Goal: Task Accomplishment & Management: Complete application form

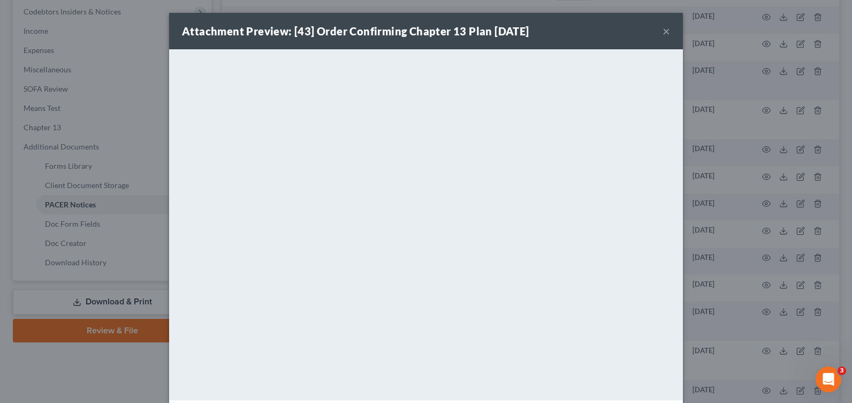
click at [663, 31] on button "×" at bounding box center [666, 31] width 7 height 13
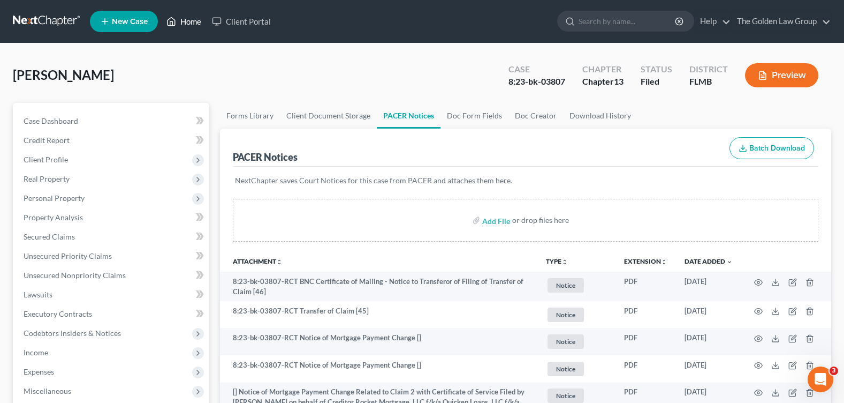
click at [187, 21] on link "Home" at bounding box center [184, 21] width 46 height 19
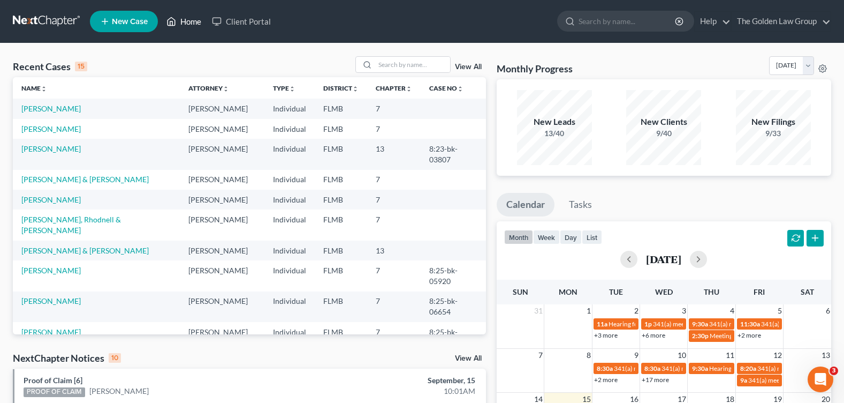
scroll to position [107, 0]
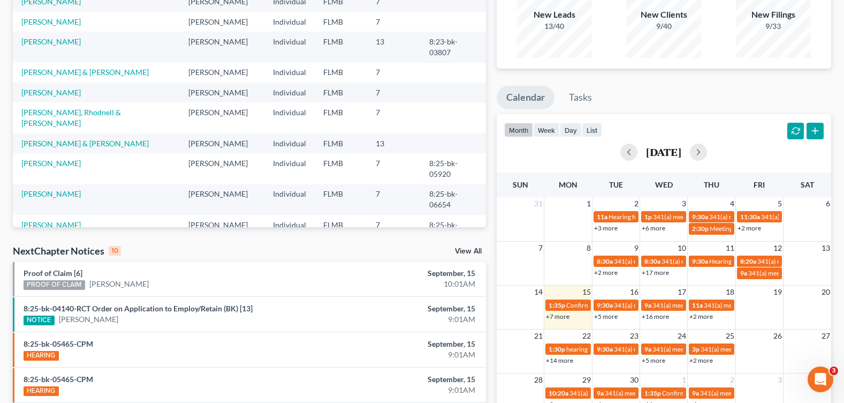
click at [462, 252] on link "View All" at bounding box center [468, 250] width 27 height 7
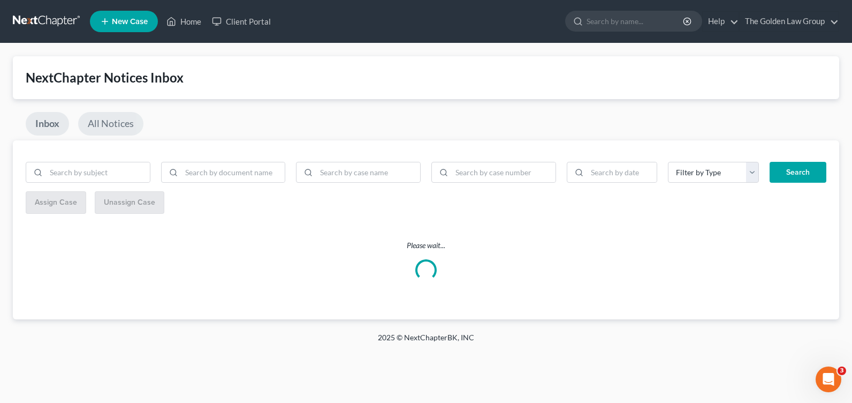
click at [103, 119] on link "All Notices" at bounding box center [110, 124] width 65 height 24
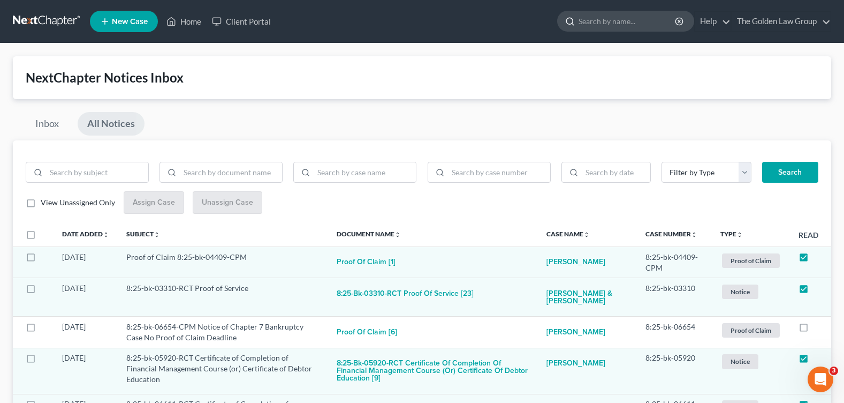
click at [598, 16] on input "search" at bounding box center [628, 21] width 98 height 20
type input "[PERSON_NAME]"
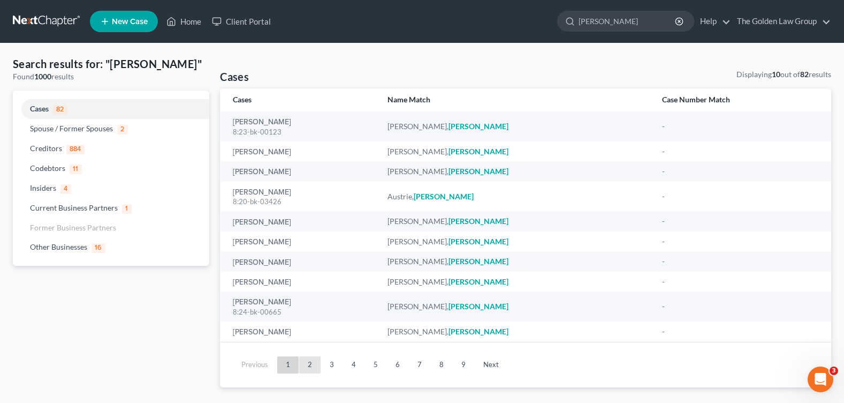
click at [311, 367] on link "2" at bounding box center [309, 364] width 21 height 17
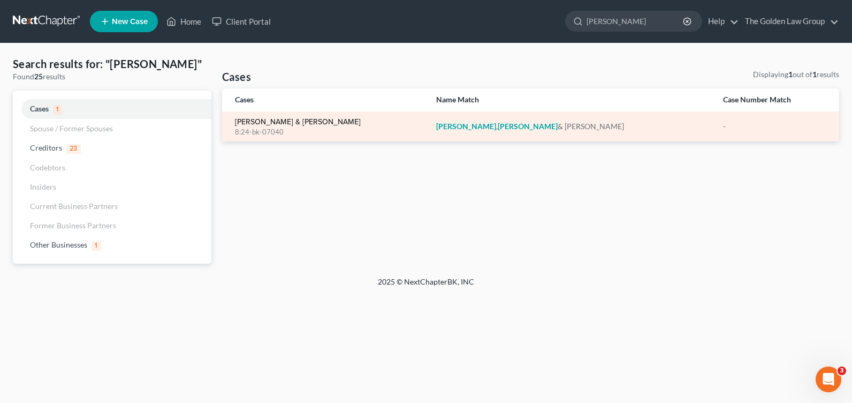
type input "[PERSON_NAME]"
click at [286, 123] on link "[PERSON_NAME] & [PERSON_NAME]" at bounding box center [298, 121] width 126 height 7
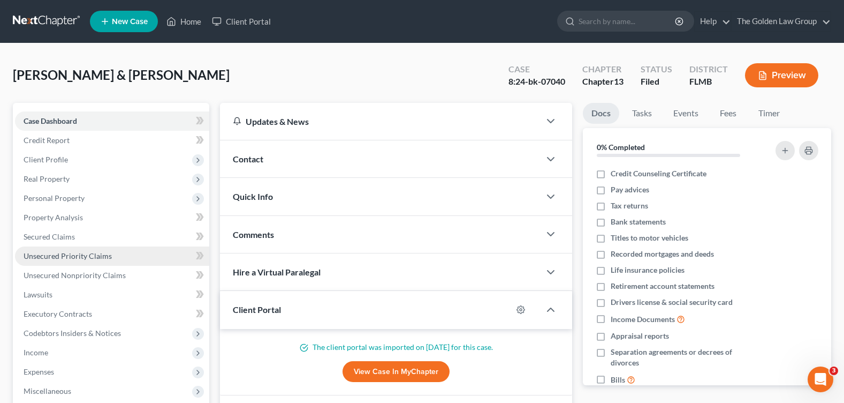
scroll to position [214, 0]
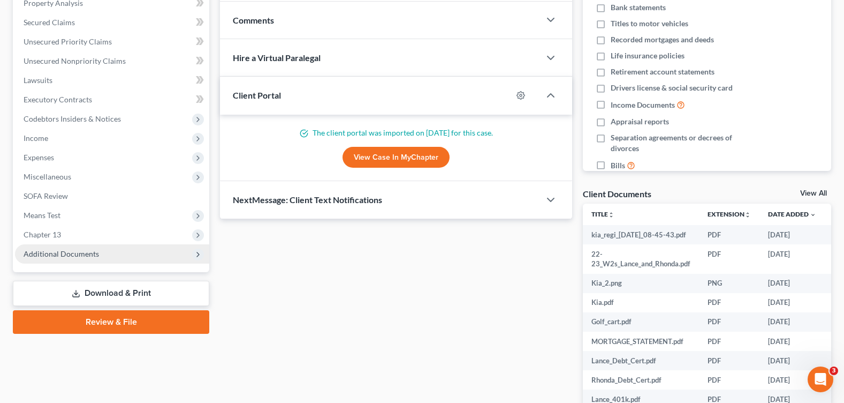
click at [63, 250] on span "Additional Documents" at bounding box center [62, 253] width 76 height 9
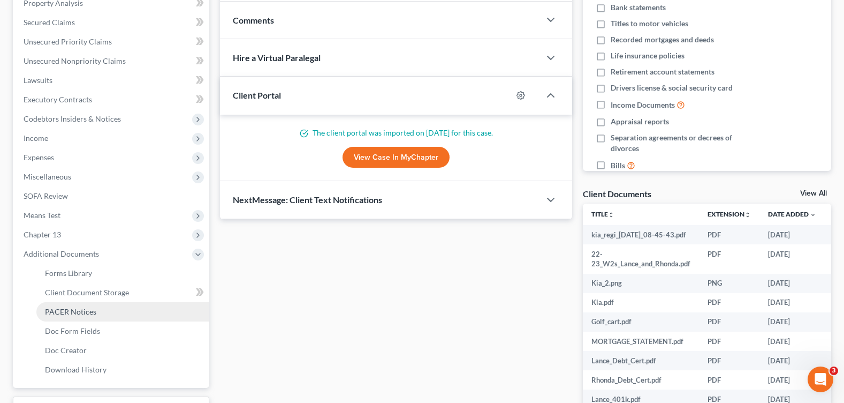
click at [98, 308] on link "PACER Notices" at bounding box center [122, 311] width 173 height 19
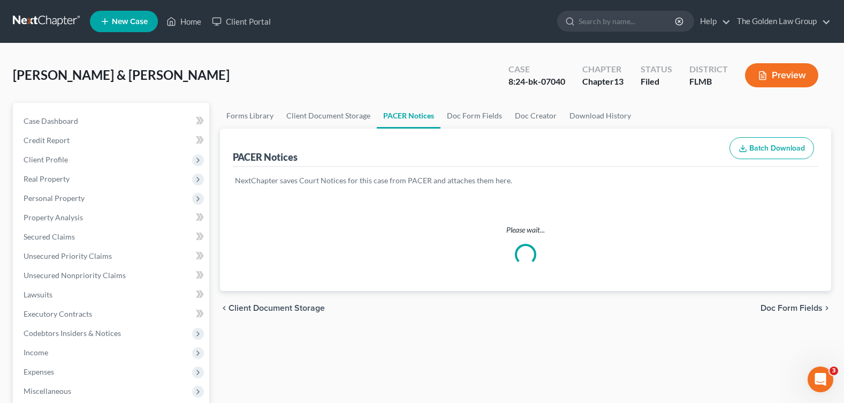
click at [354, 54] on div "[PERSON_NAME] & [PERSON_NAME] Upgraded Case 8:24-bk-07040 Chapter Chapter 13 St…" at bounding box center [422, 364] width 844 height 642
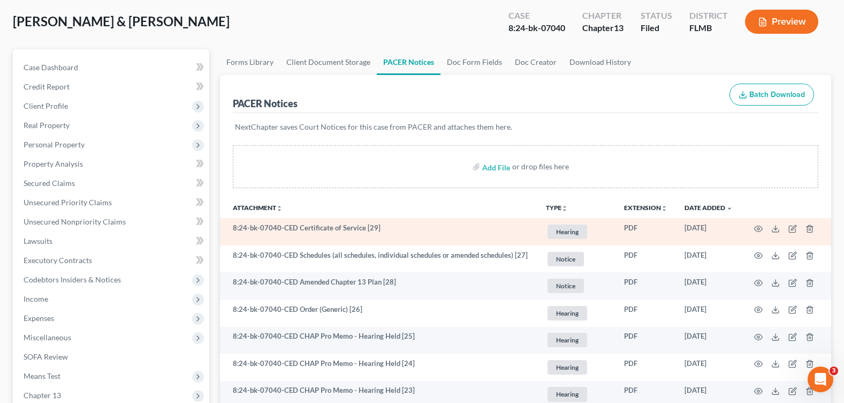
scroll to position [107, 0]
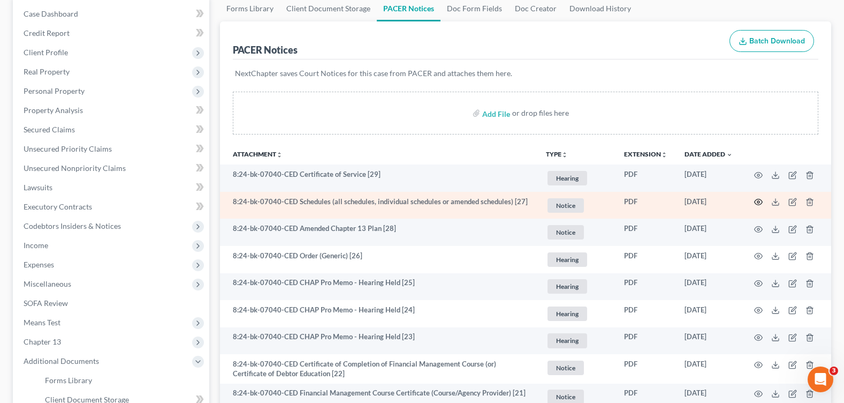
click at [758, 200] on icon "button" at bounding box center [758, 202] width 9 height 9
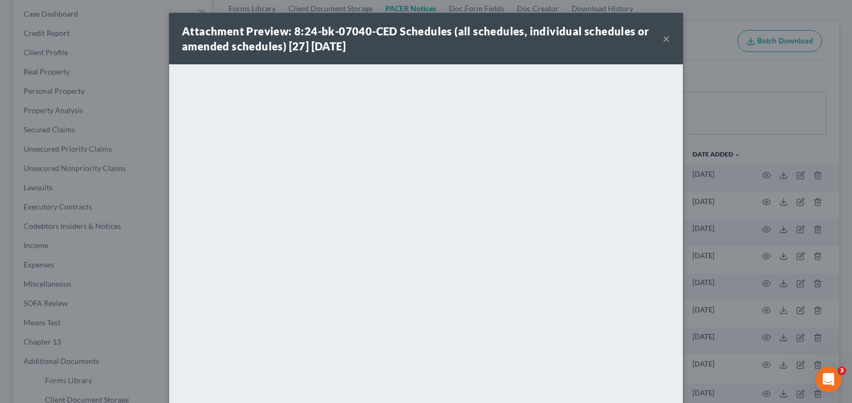
click at [663, 37] on button "×" at bounding box center [666, 38] width 7 height 13
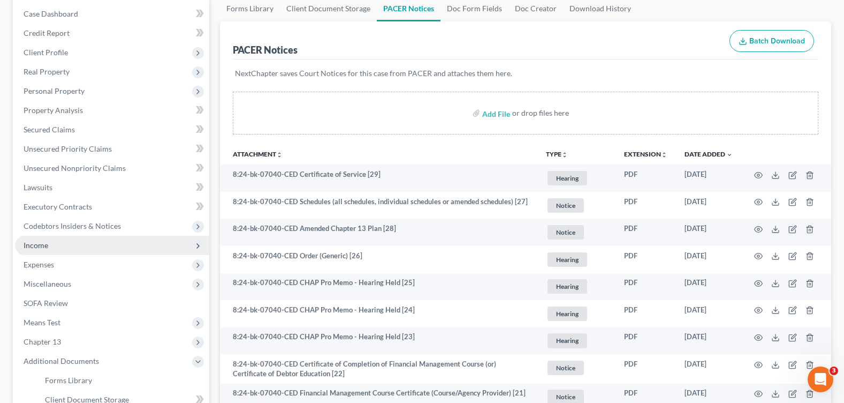
drag, startPoint x: 65, startPoint y: 243, endPoint x: 70, endPoint y: 246, distance: 5.7
click at [65, 243] on span "Income" at bounding box center [112, 245] width 194 height 19
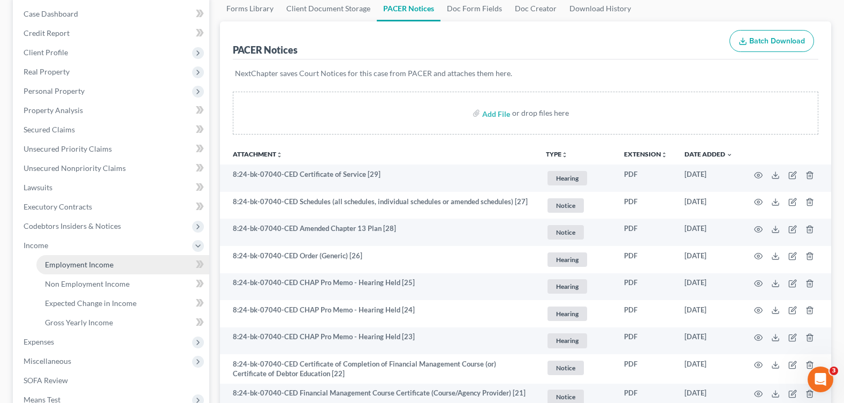
click at [114, 268] on link "Employment Income" at bounding box center [122, 264] width 173 height 19
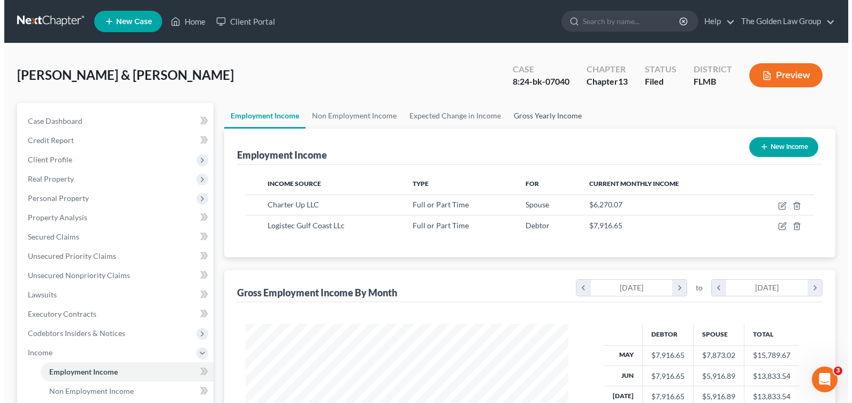
scroll to position [192, 344]
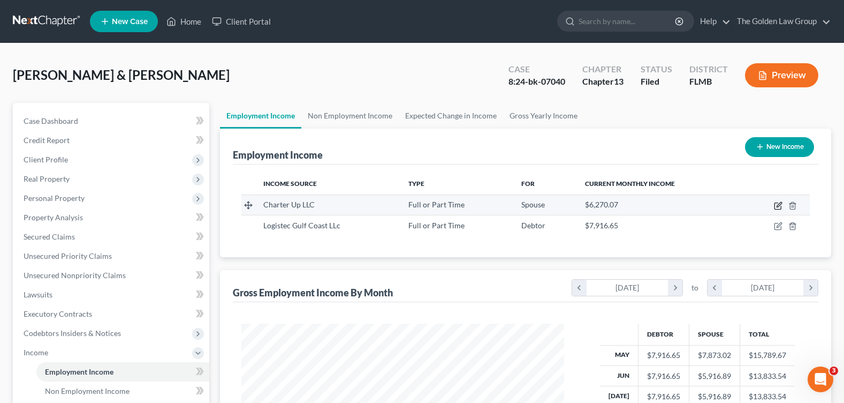
click at [778, 205] on icon "button" at bounding box center [779, 204] width 5 height 5
select select "0"
select select "10"
select select "2"
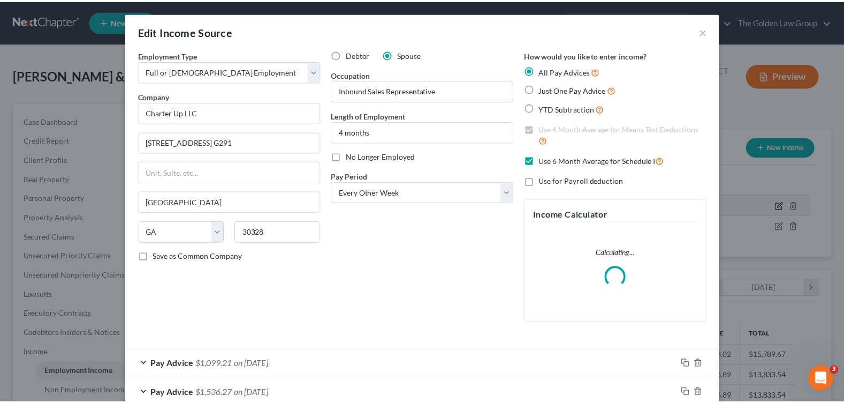
scroll to position [192, 348]
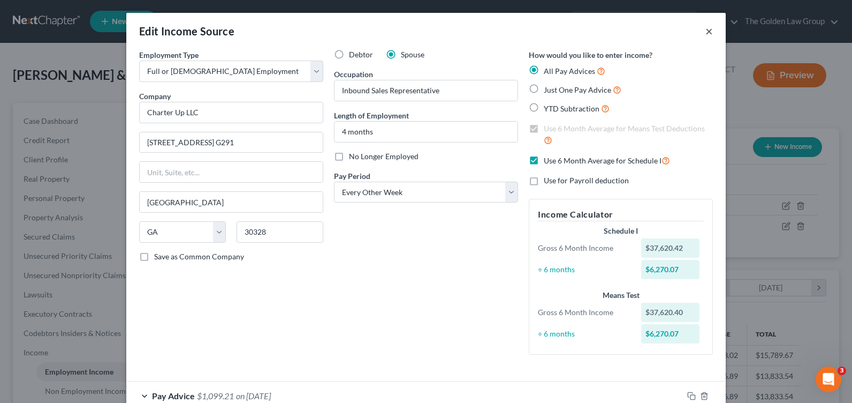
click at [708, 31] on button "×" at bounding box center [709, 31] width 7 height 13
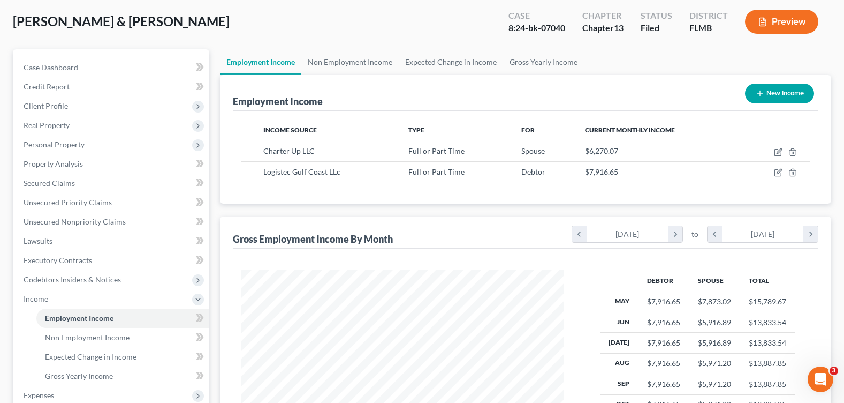
scroll to position [263, 0]
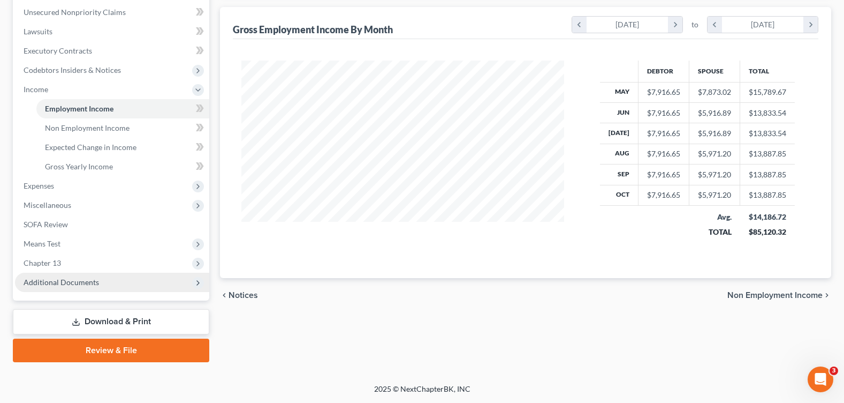
click at [130, 285] on span "Additional Documents" at bounding box center [112, 282] width 194 height 19
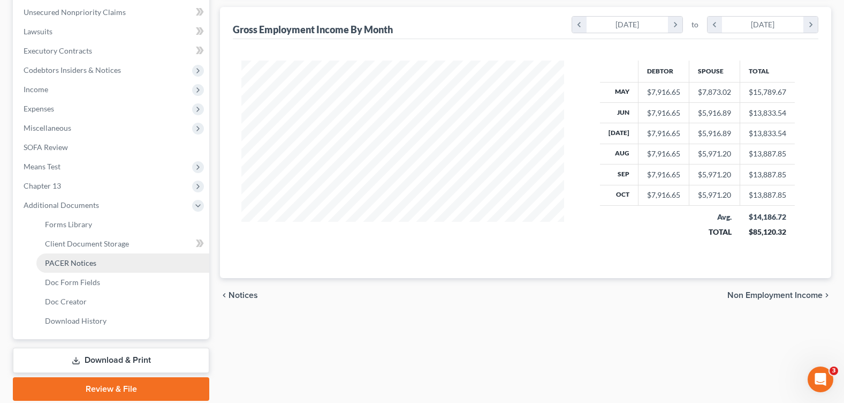
click at [94, 256] on link "PACER Notices" at bounding box center [122, 262] width 173 height 19
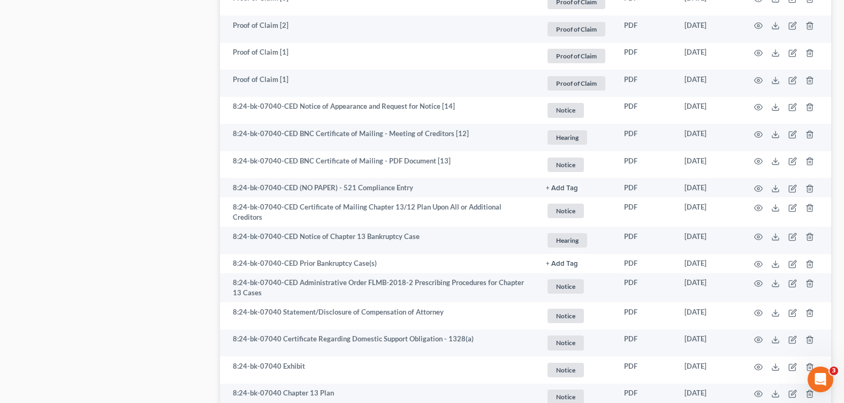
scroll to position [1119, 0]
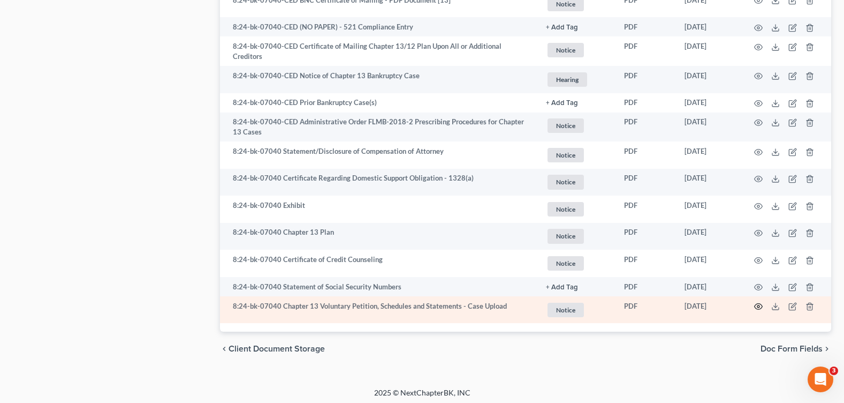
click at [757, 304] on icon "button" at bounding box center [759, 307] width 8 height 6
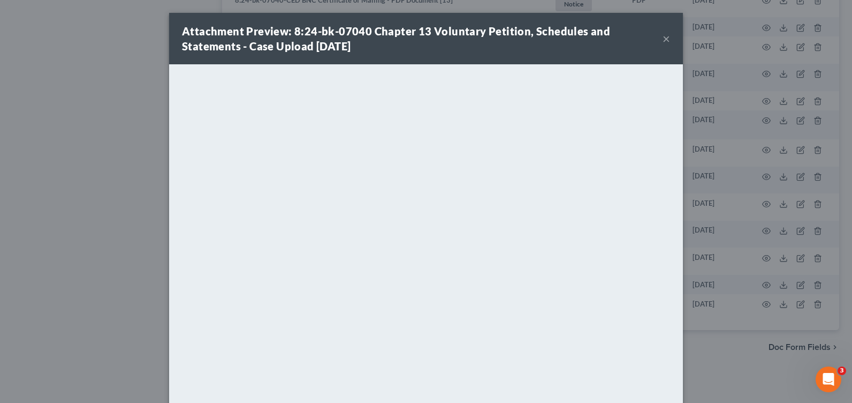
click at [665, 40] on button "×" at bounding box center [666, 38] width 7 height 13
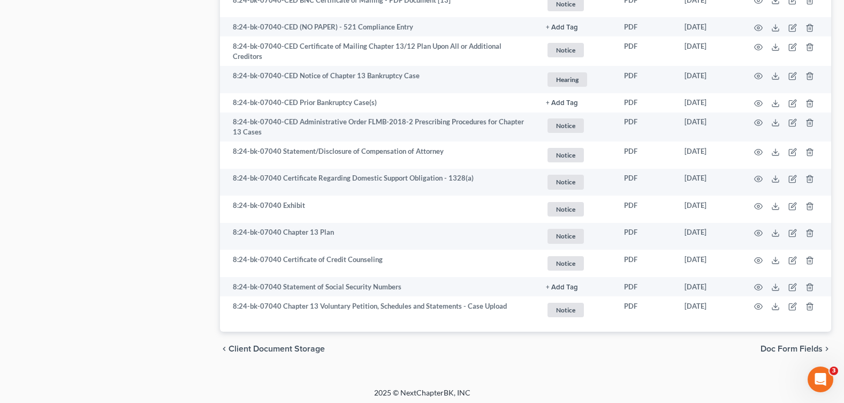
drag, startPoint x: 153, startPoint y: 223, endPoint x: 199, endPoint y: 124, distance: 109.2
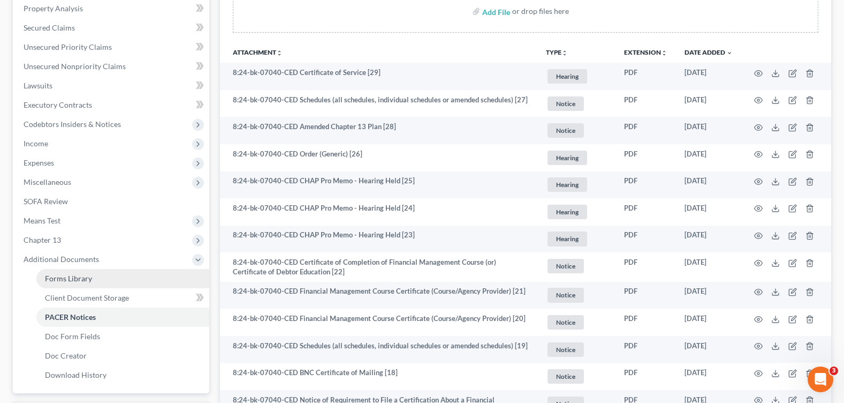
scroll to position [423, 0]
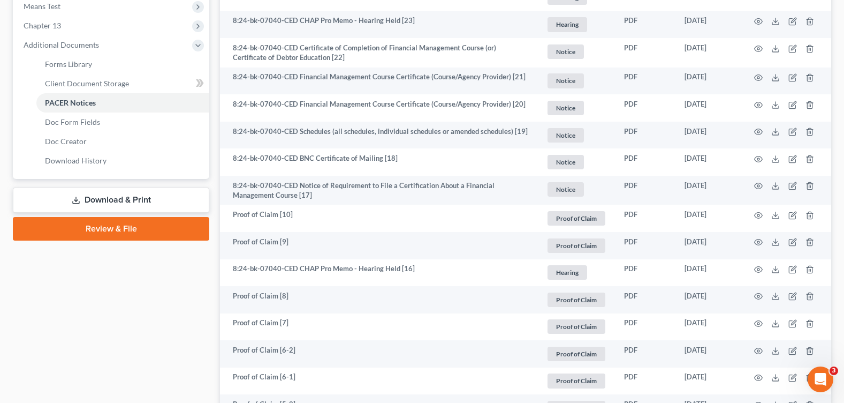
click at [103, 199] on link "Download & Print" at bounding box center [111, 199] width 197 height 25
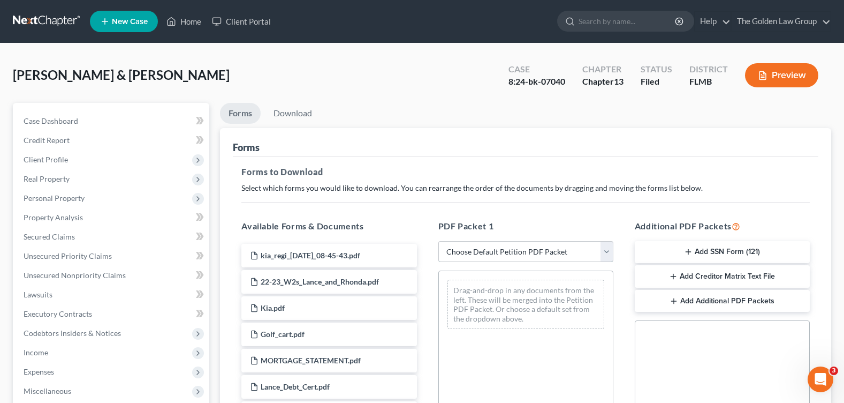
click at [482, 258] on select "Choose Default Petition PDF Packet Complete Bankruptcy Petition (all forms and …" at bounding box center [526, 251] width 175 height 21
drag, startPoint x: 481, startPoint y: 258, endPoint x: 472, endPoint y: 254, distance: 9.8
click at [481, 258] on select "Choose Default Petition PDF Packet Complete Bankruptcy Petition (all forms and …" at bounding box center [526, 251] width 175 height 21
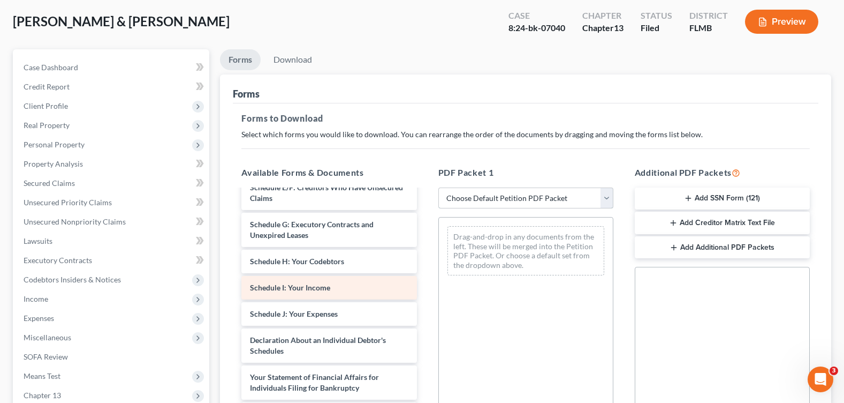
scroll to position [602, 0]
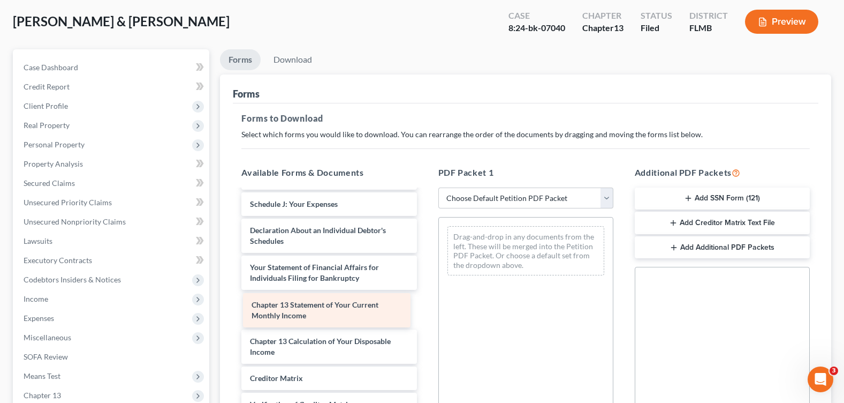
drag, startPoint x: 382, startPoint y: 315, endPoint x: 533, endPoint y: 312, distance: 150.5
click at [425, 301] on div "Chapter 13 Statement of Your Current Monthly Income kia_regi_[DATE]_08-45-43.pd…" at bounding box center [329, 38] width 192 height 881
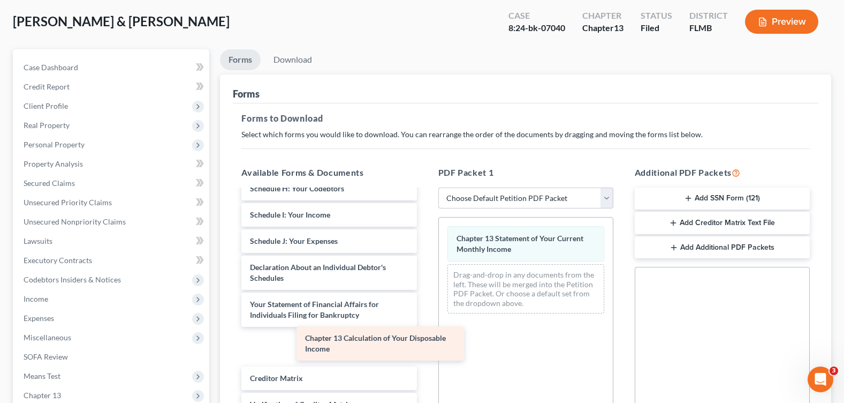
scroll to position [529, 0]
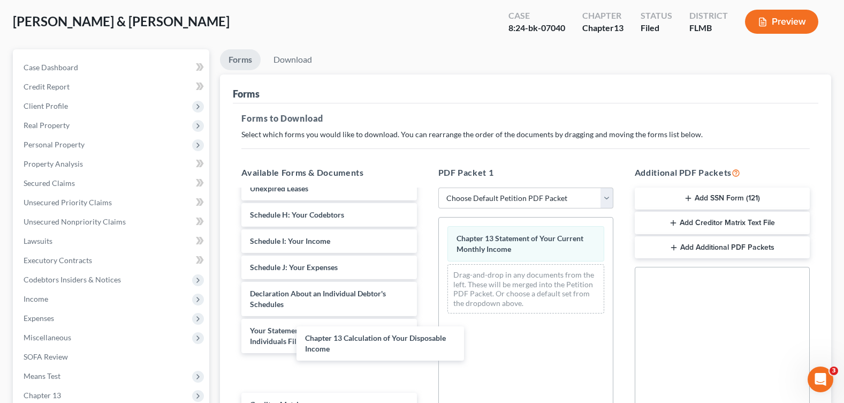
drag, startPoint x: 389, startPoint y: 352, endPoint x: 577, endPoint y: 319, distance: 191.4
click at [425, 324] on div "Chapter 13 Calculation of Your Disposable Income kia_regi_[DATE]_08-45-43.pdf 2…" at bounding box center [329, 84] width 192 height 844
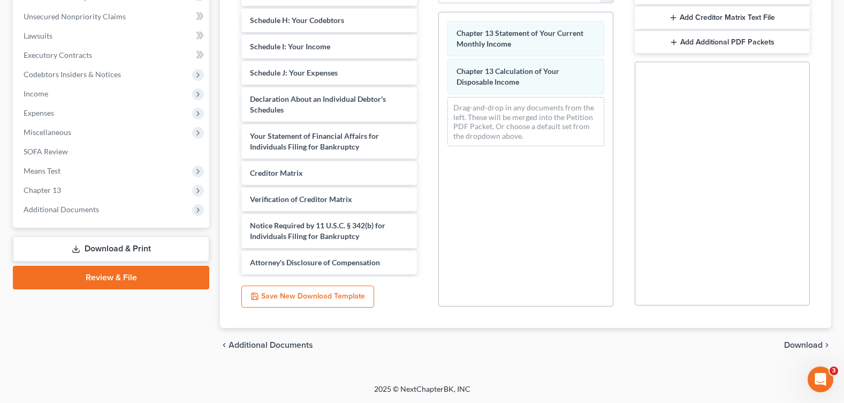
click at [788, 345] on span "Download" at bounding box center [803, 345] width 39 height 9
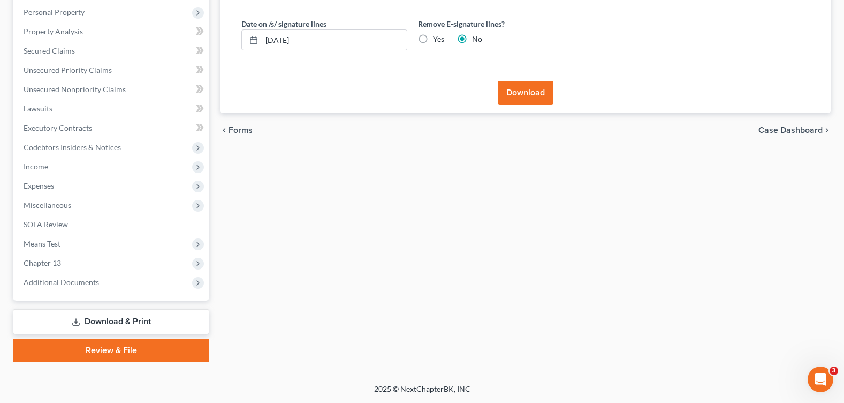
scroll to position [186, 0]
click at [433, 39] on label "Yes" at bounding box center [438, 39] width 11 height 11
click at [437, 39] on input "Yes" at bounding box center [440, 37] width 7 height 7
radio input "true"
radio input "false"
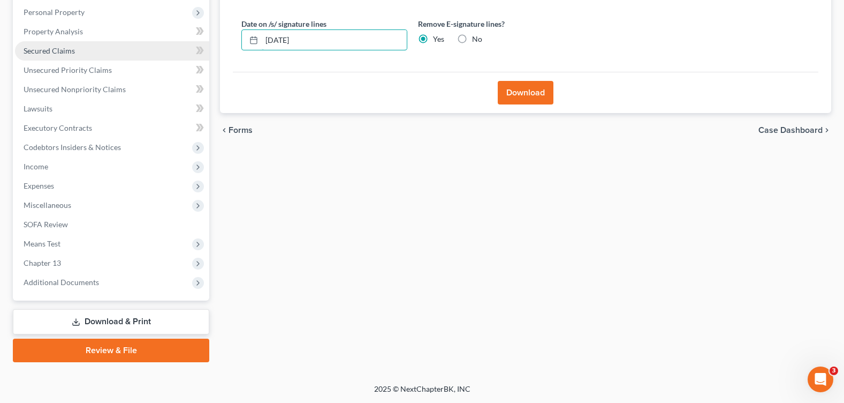
drag, startPoint x: 296, startPoint y: 43, endPoint x: 179, endPoint y: 47, distance: 116.3
click at [179, 47] on div "Petition Navigation Case Dashboard Payments Invoices Payments Payments Credit R…" at bounding box center [421, 139] width 829 height 445
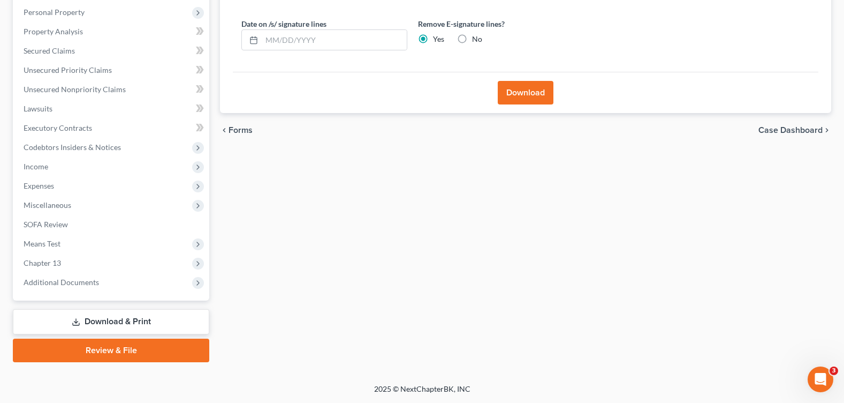
click at [539, 87] on button "Download" at bounding box center [526, 93] width 56 height 24
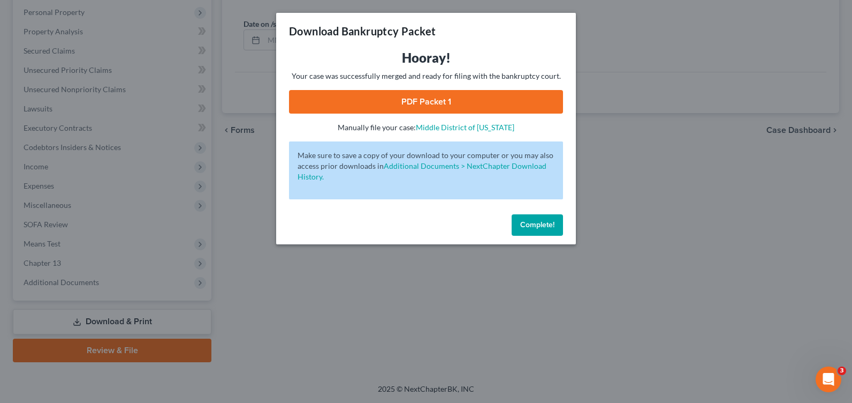
click at [436, 108] on link "PDF Packet 1" at bounding box center [426, 102] width 274 height 24
click at [537, 227] on span "Complete!" at bounding box center [537, 224] width 34 height 9
click at [530, 230] on div "Download Bankruptcy Packet Hooray! Your case was successfully merged and ready …" at bounding box center [426, 201] width 852 height 403
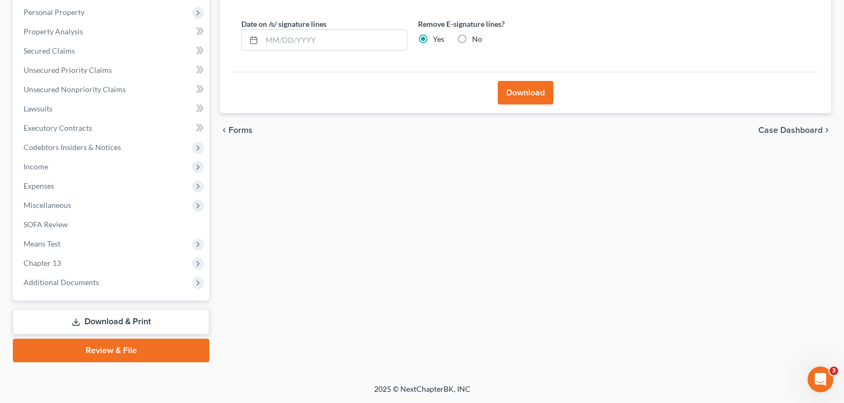
scroll to position [0, 0]
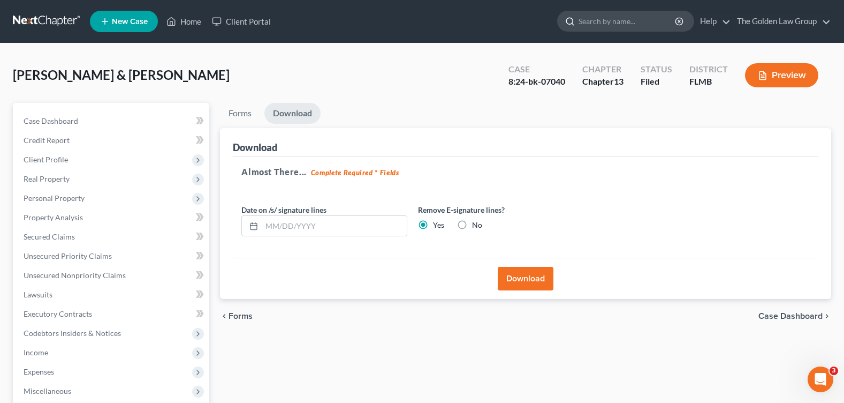
click at [607, 19] on input "search" at bounding box center [628, 21] width 98 height 20
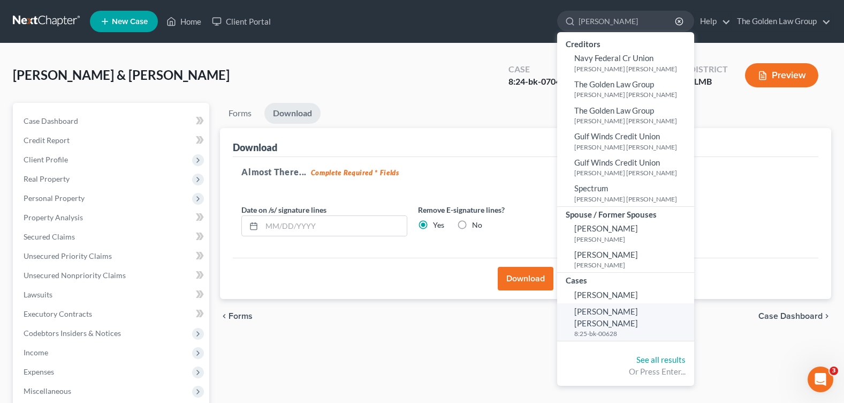
type input "[PERSON_NAME]"
click at [600, 315] on span "[PERSON_NAME] [PERSON_NAME]" at bounding box center [607, 316] width 64 height 21
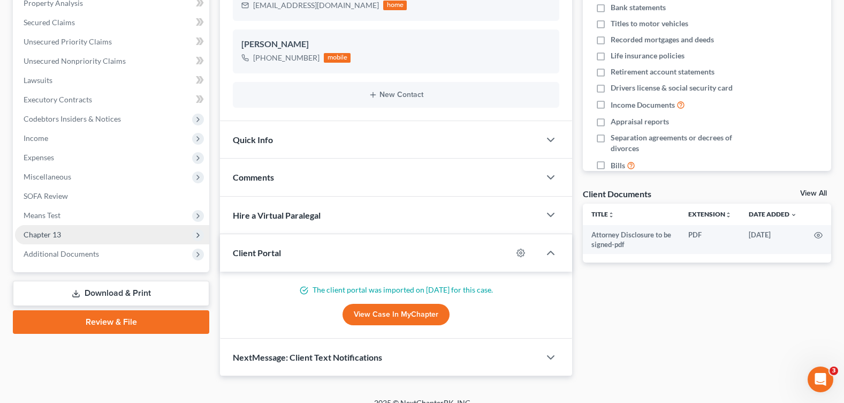
scroll to position [228, 0]
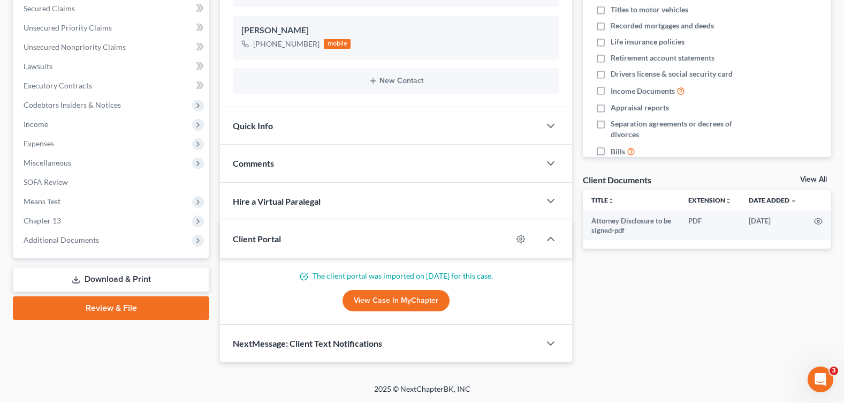
drag, startPoint x: 95, startPoint y: 275, endPoint x: 218, endPoint y: 251, distance: 125.5
click at [95, 275] on link "Download & Print" at bounding box center [111, 279] width 197 height 25
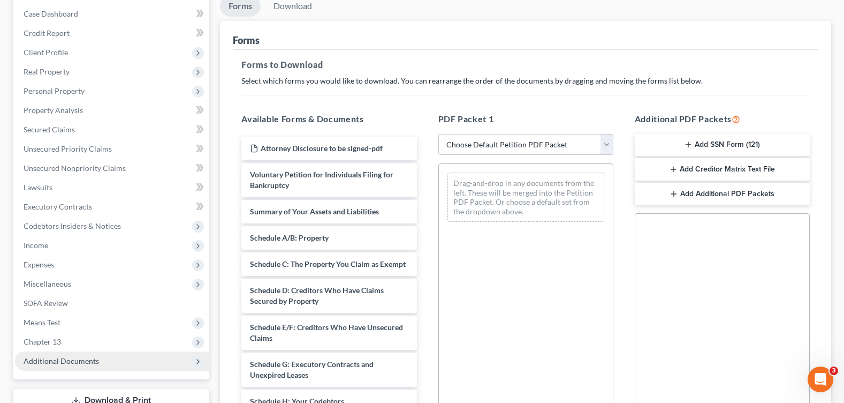
scroll to position [161, 0]
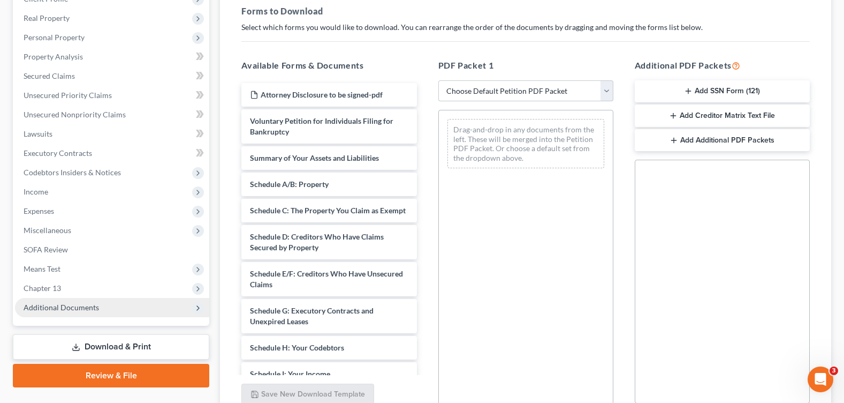
click at [73, 304] on span "Additional Documents" at bounding box center [62, 307] width 76 height 9
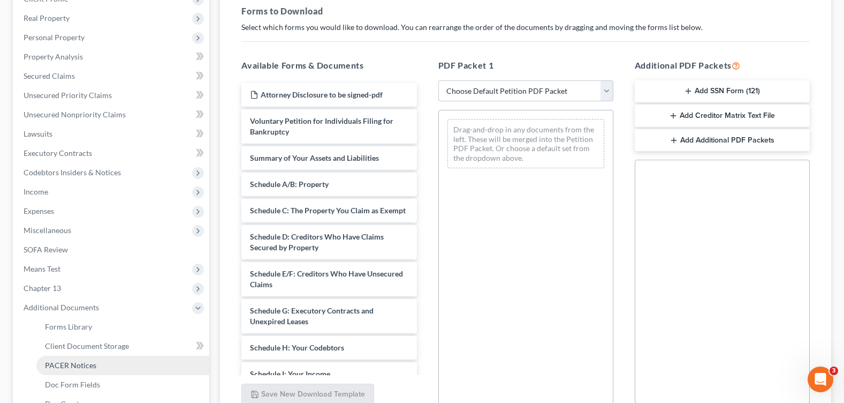
click at [86, 365] on span "PACER Notices" at bounding box center [70, 364] width 51 height 9
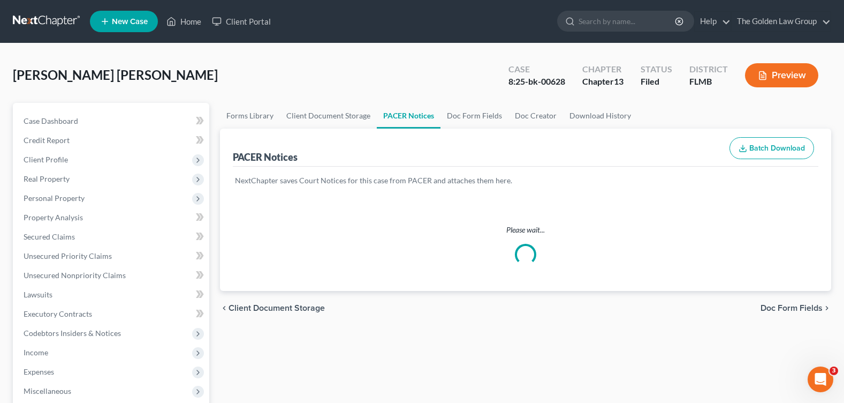
click at [324, 69] on div "[PERSON_NAME] [PERSON_NAME] Upgraded Case 8:25-bk-00628 Chapter Chapter 13 Stat…" at bounding box center [422, 79] width 819 height 47
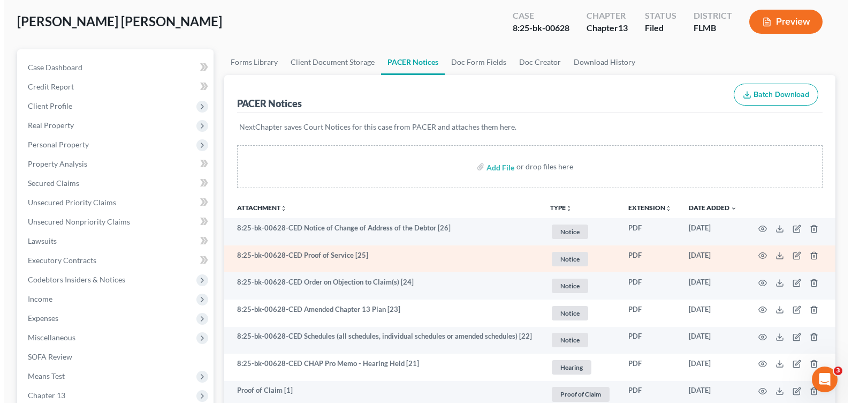
scroll to position [107, 0]
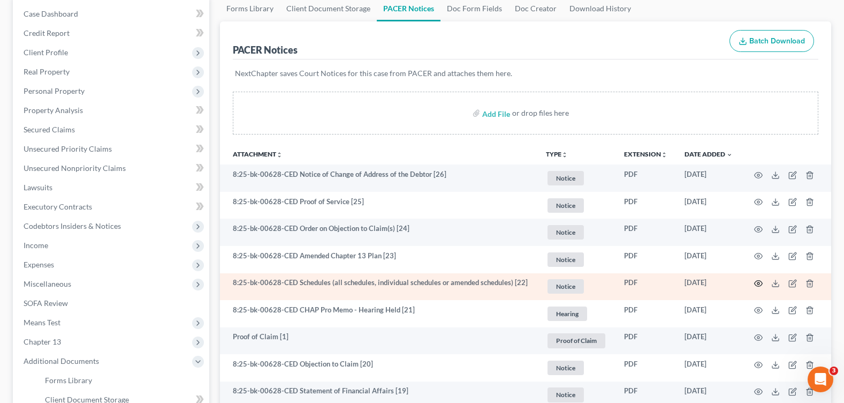
click at [757, 282] on icon "button" at bounding box center [758, 283] width 9 height 9
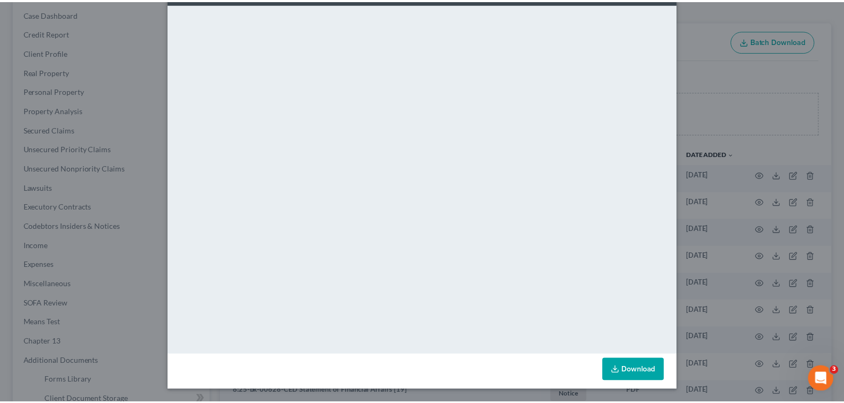
scroll to position [0, 0]
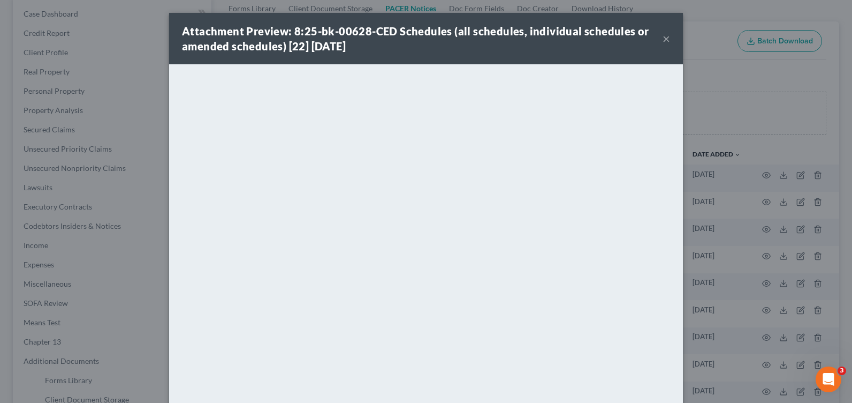
click at [665, 37] on button "×" at bounding box center [666, 38] width 7 height 13
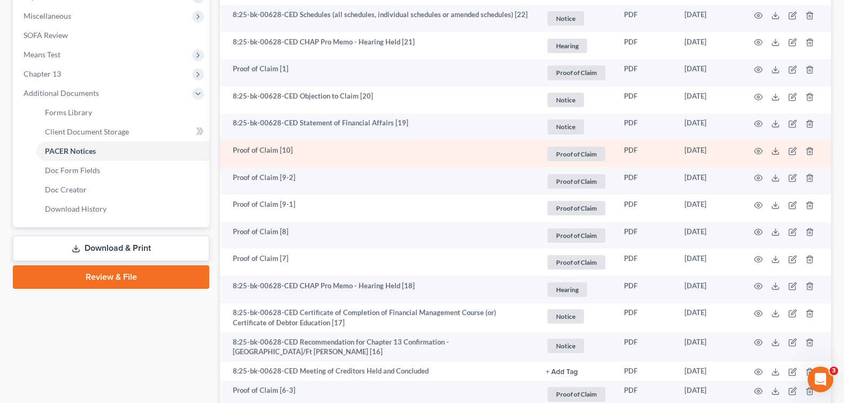
scroll to position [321, 0]
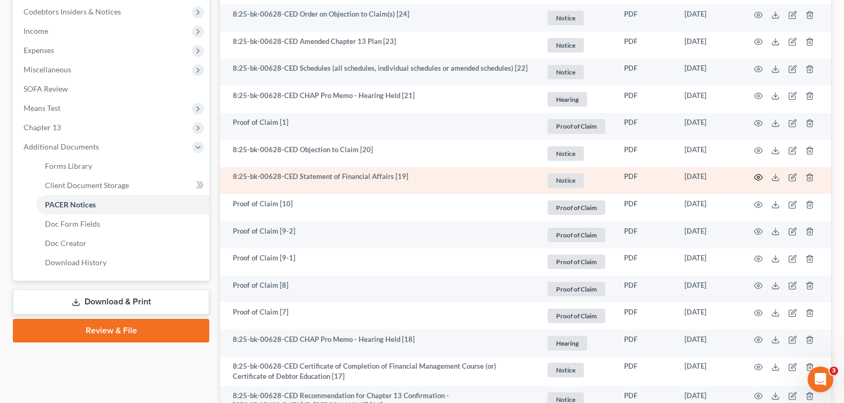
click at [758, 179] on icon "button" at bounding box center [758, 177] width 9 height 9
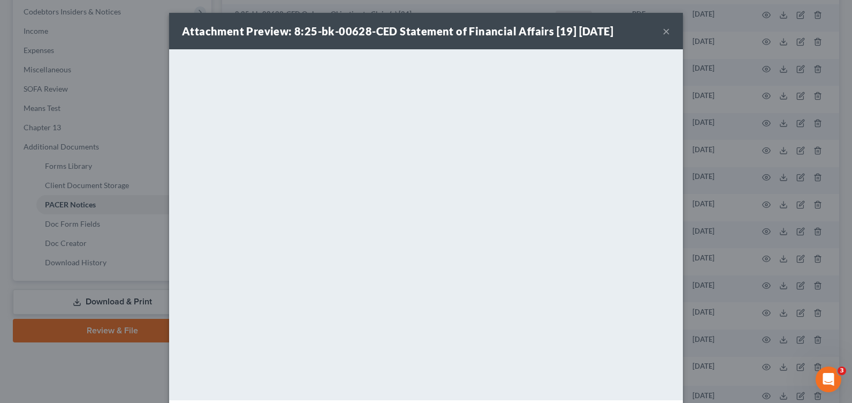
click at [663, 33] on button "×" at bounding box center [666, 31] width 7 height 13
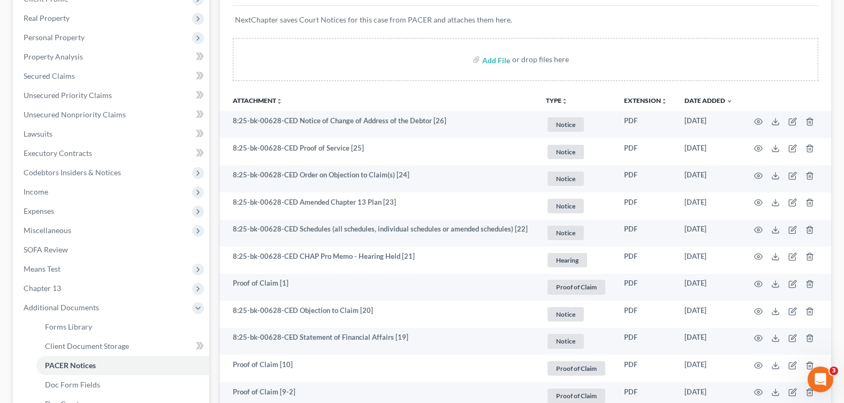
scroll to position [0, 0]
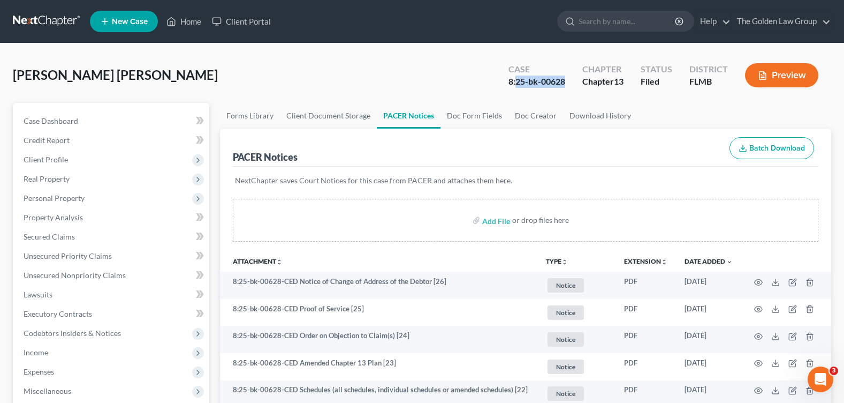
drag, startPoint x: 516, startPoint y: 80, endPoint x: 562, endPoint y: 83, distance: 46.2
click at [566, 86] on div "Case 8:25-bk-00628" at bounding box center [537, 77] width 74 height 32
copy div "25-bk-00628"
click at [599, 29] on input "search" at bounding box center [628, 21] width 98 height 20
type input "[PERSON_NAME]"
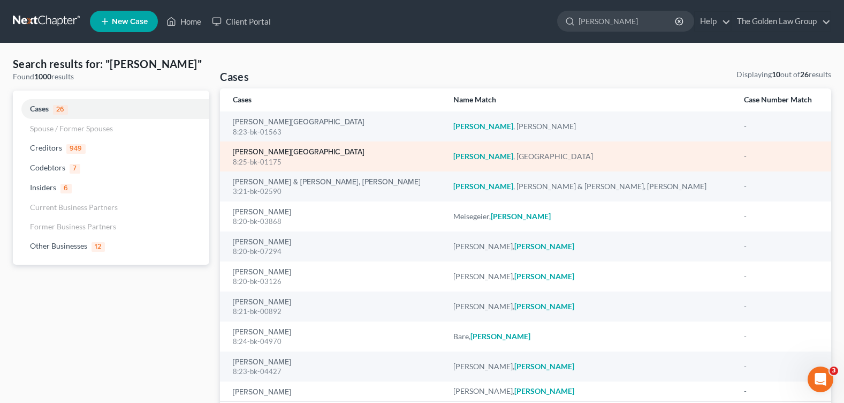
click at [247, 148] on link "[PERSON_NAME][GEOGRAPHIC_DATA]" at bounding box center [299, 151] width 132 height 7
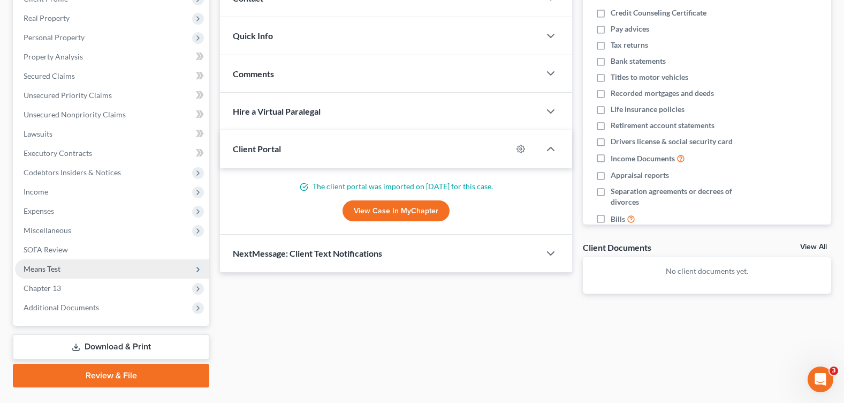
scroll to position [186, 0]
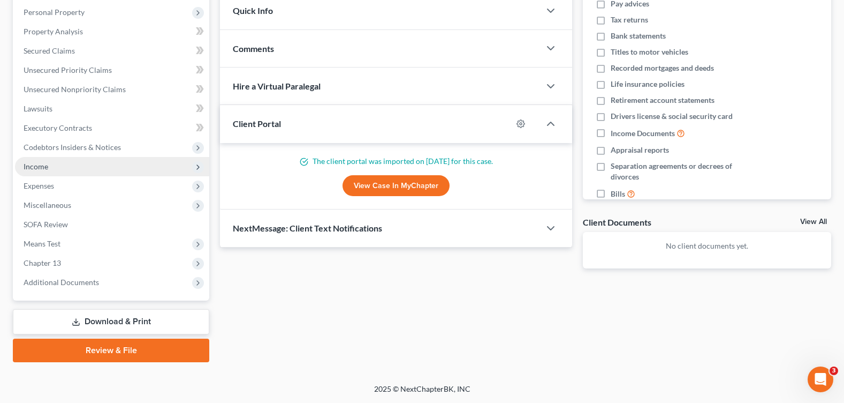
click at [42, 169] on span "Income" at bounding box center [36, 166] width 25 height 9
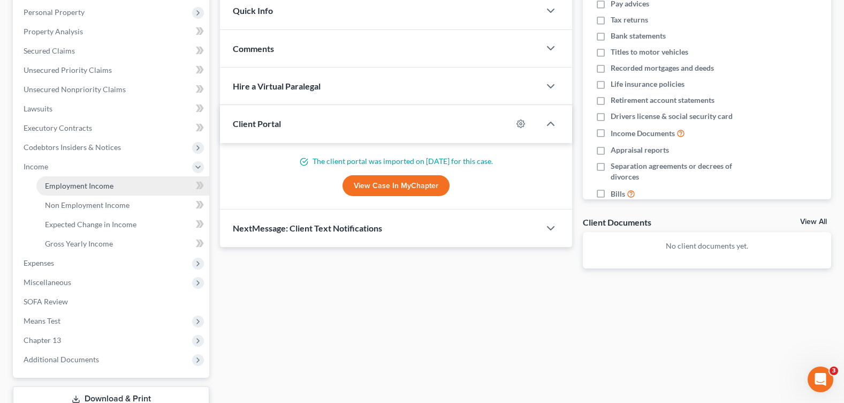
click at [70, 184] on span "Employment Income" at bounding box center [79, 185] width 69 height 9
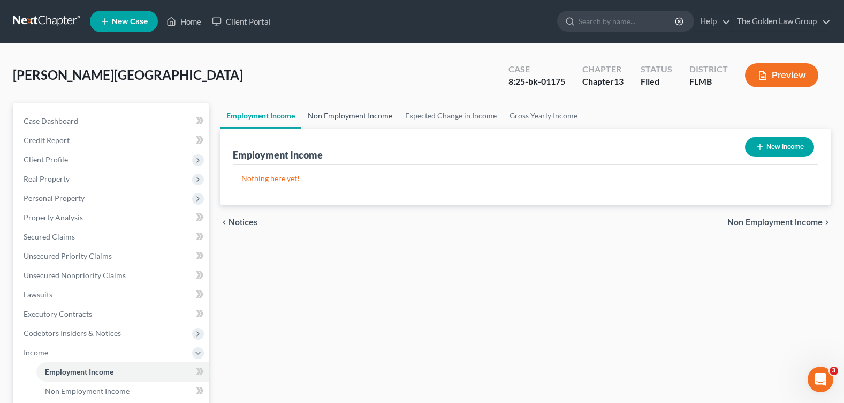
click at [358, 115] on link "Non Employment Income" at bounding box center [349, 116] width 97 height 26
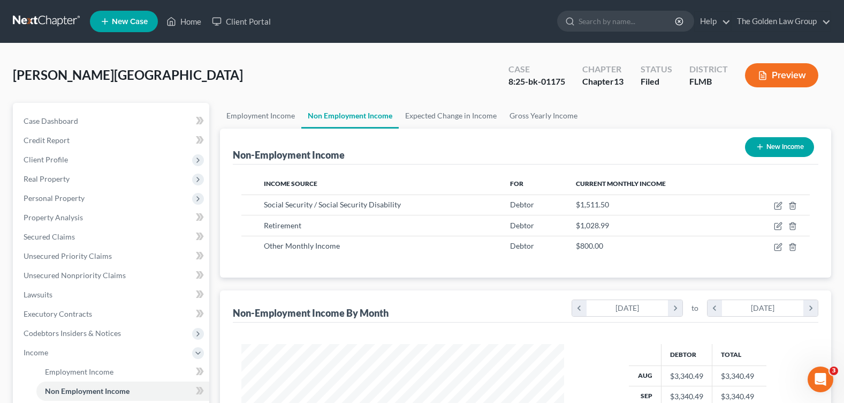
scroll to position [214, 0]
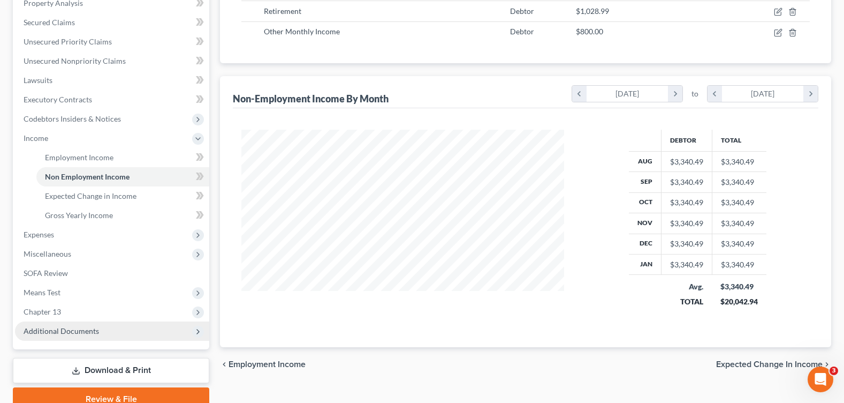
click at [96, 336] on span "Additional Documents" at bounding box center [112, 330] width 194 height 19
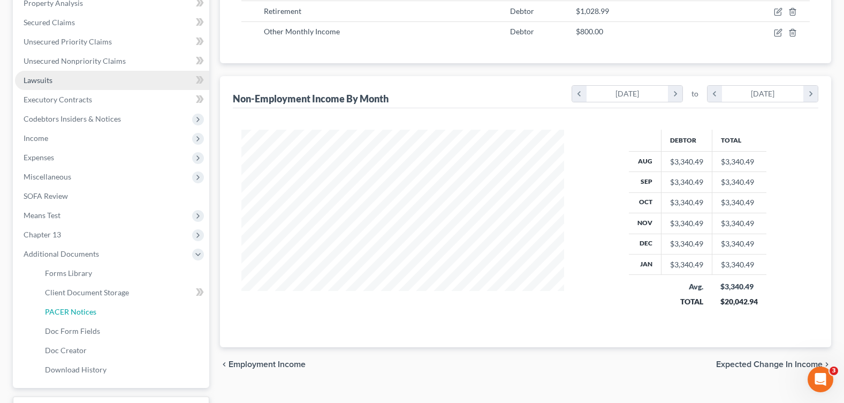
click at [92, 311] on span "PACER Notices" at bounding box center [70, 311] width 51 height 9
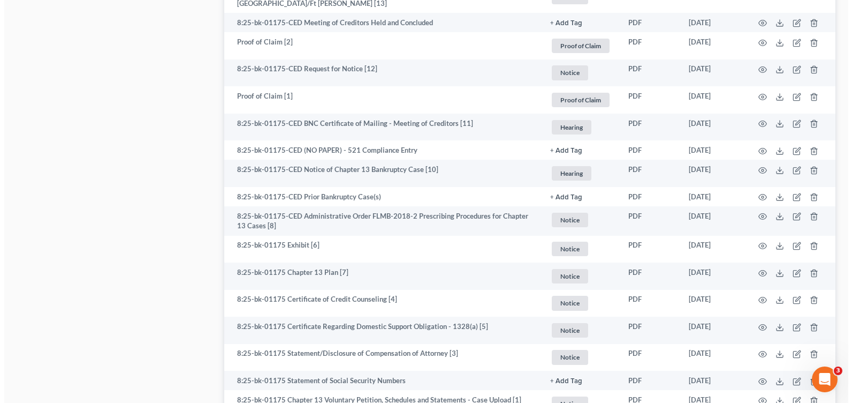
scroll to position [750, 0]
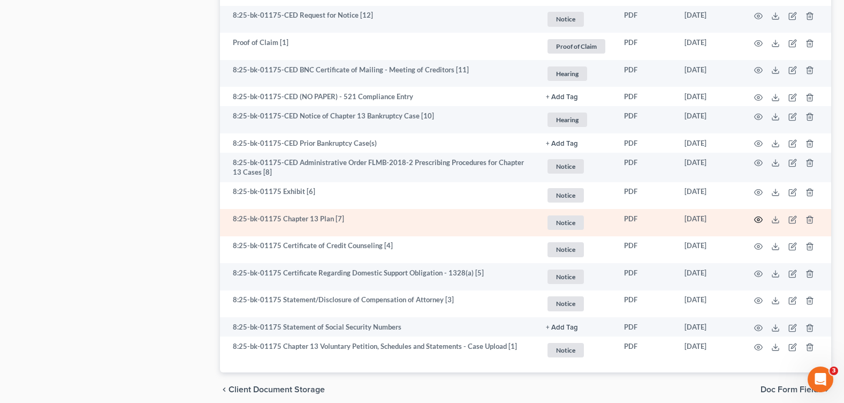
click at [760, 218] on icon "button" at bounding box center [758, 219] width 9 height 9
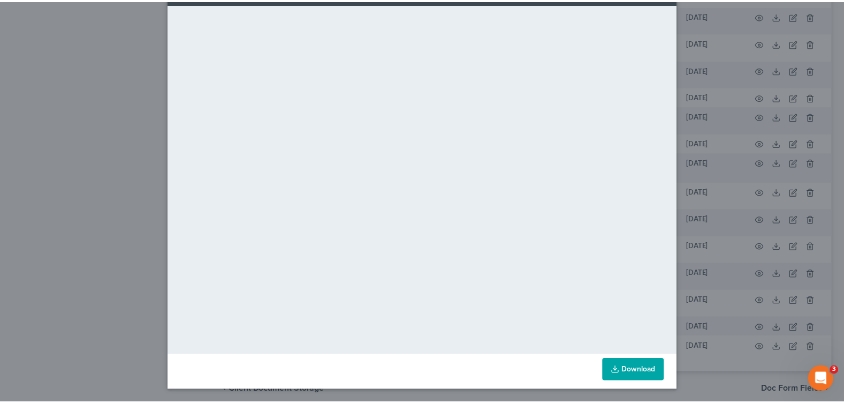
scroll to position [0, 0]
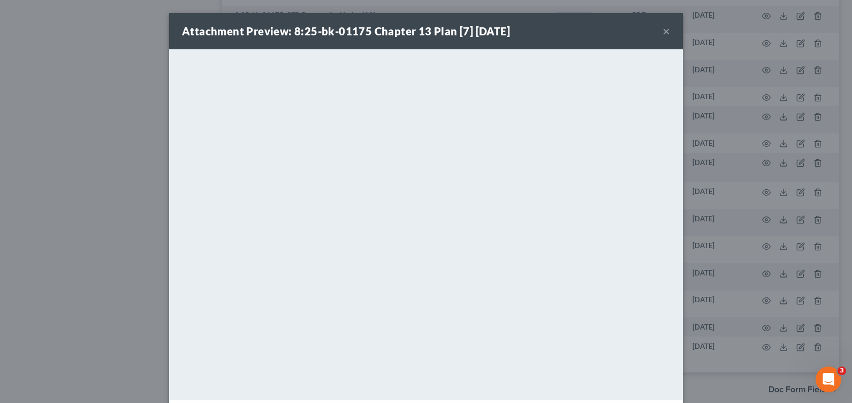
drag, startPoint x: 664, startPoint y: 32, endPoint x: 660, endPoint y: 60, distance: 28.1
click at [664, 32] on button "×" at bounding box center [666, 31] width 7 height 13
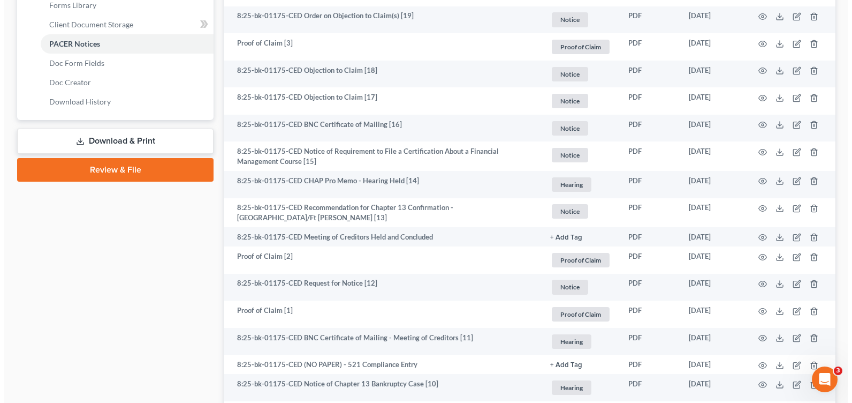
scroll to position [214, 0]
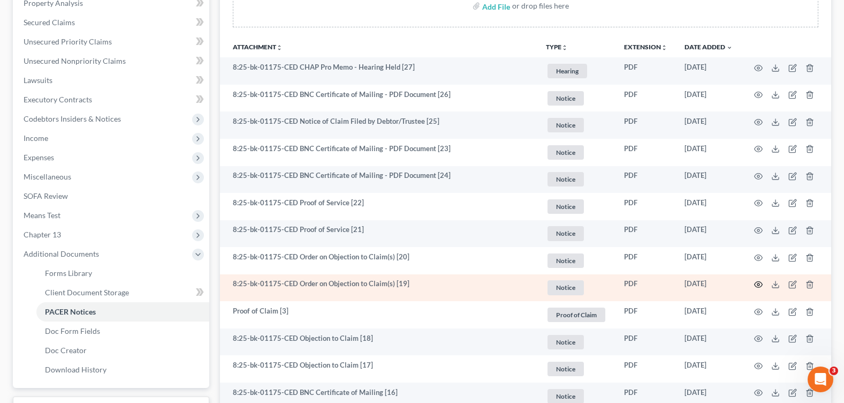
click at [757, 286] on icon "button" at bounding box center [758, 284] width 9 height 9
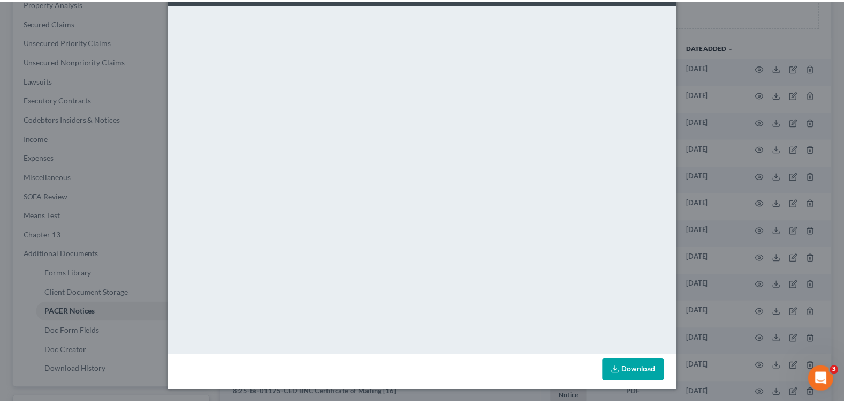
scroll to position [0, 0]
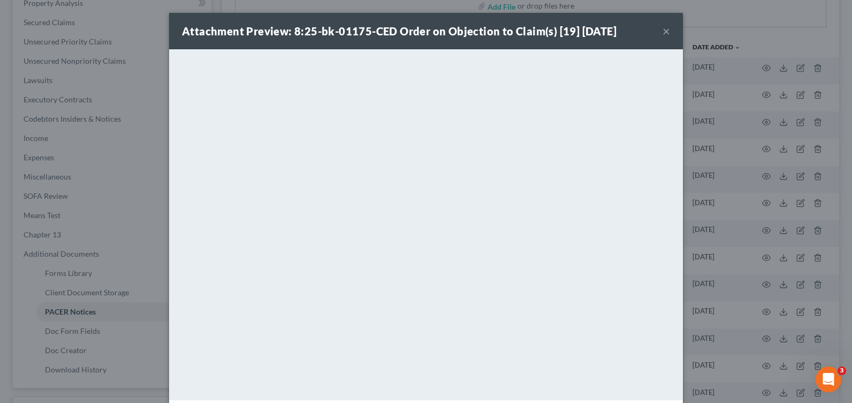
click at [663, 31] on button "×" at bounding box center [666, 31] width 7 height 13
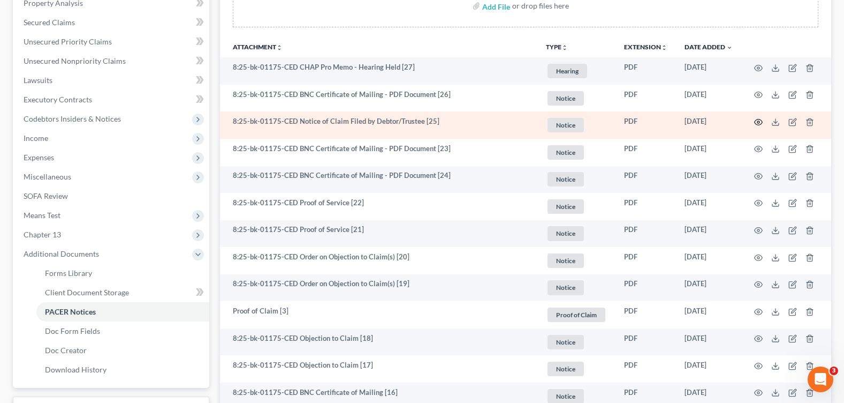
click at [759, 121] on circle "button" at bounding box center [759, 122] width 2 height 2
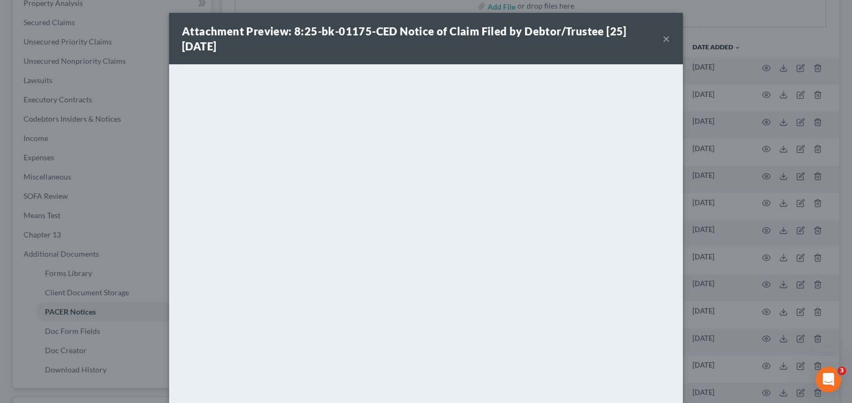
click at [663, 37] on button "×" at bounding box center [666, 38] width 7 height 13
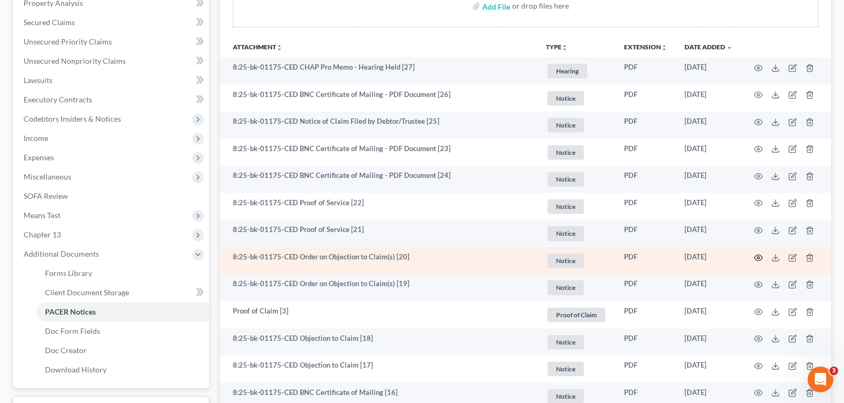
click at [760, 257] on icon "button" at bounding box center [758, 257] width 9 height 9
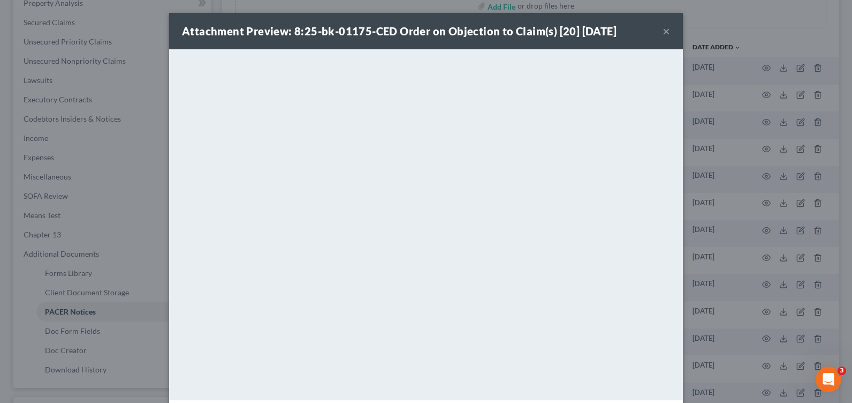
click at [664, 28] on button "×" at bounding box center [666, 31] width 7 height 13
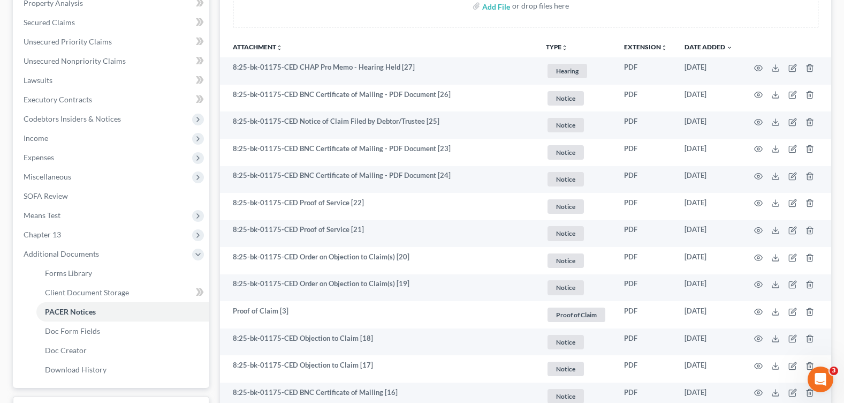
click at [402, 39] on th "Attachment unfold_more expand_more expand_less" at bounding box center [379, 46] width 318 height 21
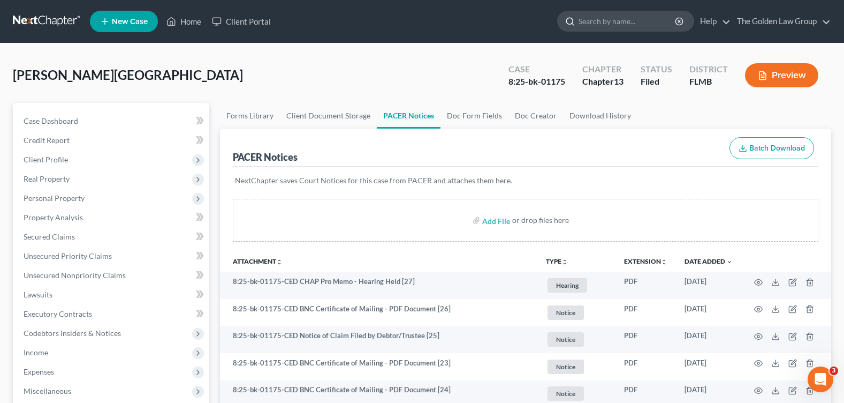
click at [594, 20] on input "search" at bounding box center [628, 21] width 98 height 20
type input "[PERSON_NAME]"
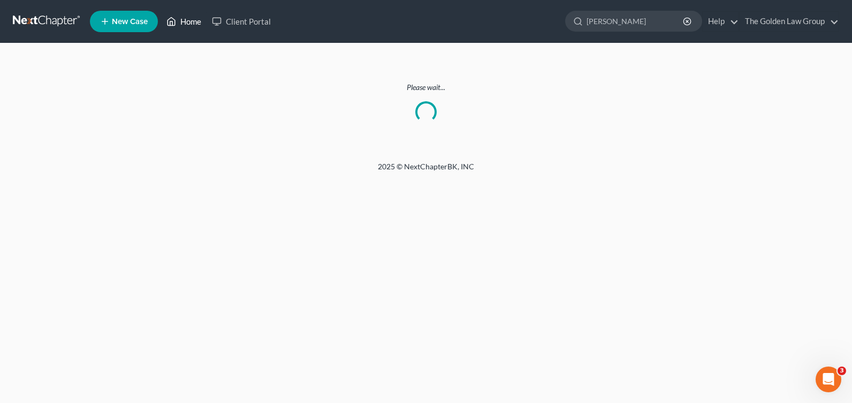
click at [185, 23] on link "Home" at bounding box center [184, 21] width 46 height 19
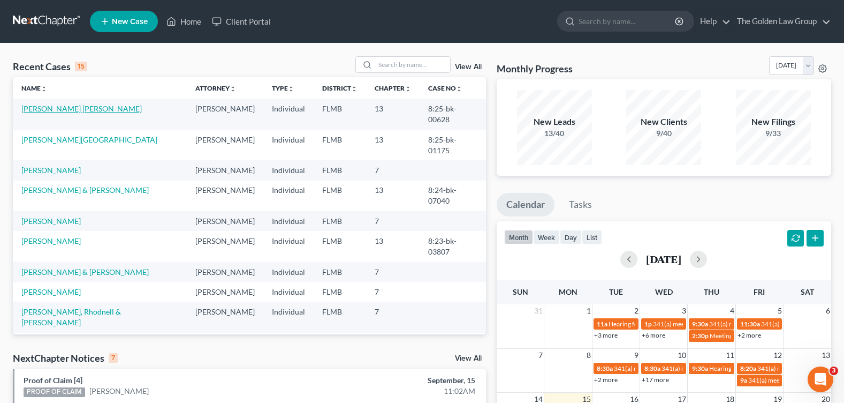
click at [78, 107] on link "[PERSON_NAME] [PERSON_NAME]" at bounding box center [81, 108] width 120 height 9
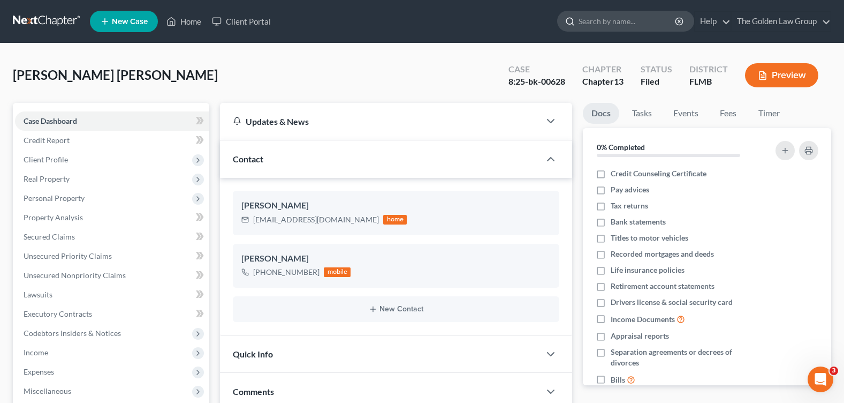
click at [633, 13] on input "search" at bounding box center [628, 21] width 98 height 20
click at [632, 17] on input "search" at bounding box center [628, 21] width 98 height 20
type input "[PERSON_NAME]"
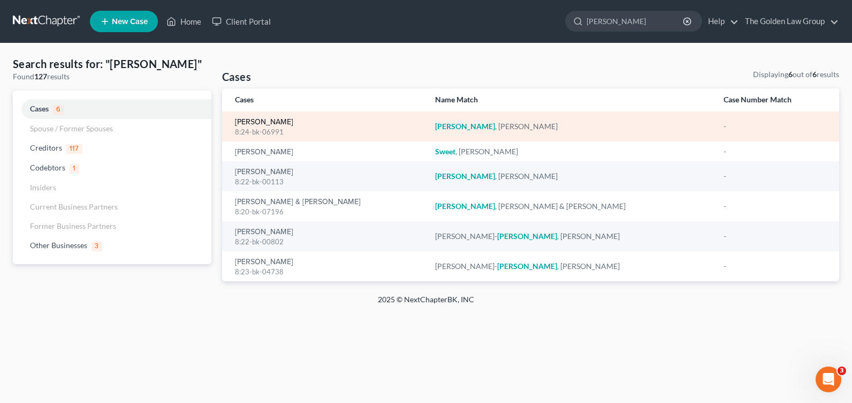
click at [260, 124] on link "[PERSON_NAME]" at bounding box center [264, 121] width 58 height 7
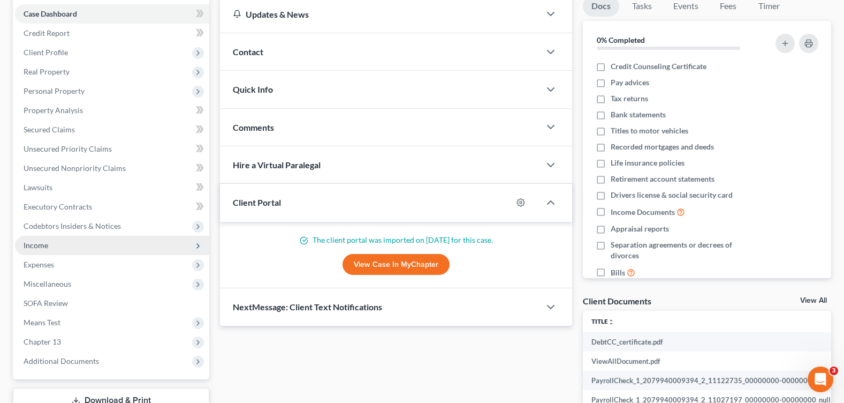
scroll to position [161, 0]
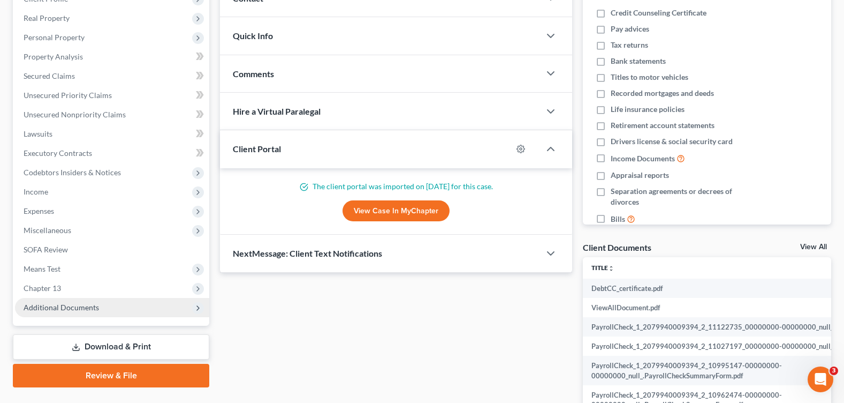
click at [95, 302] on span "Additional Documents" at bounding box center [112, 307] width 194 height 19
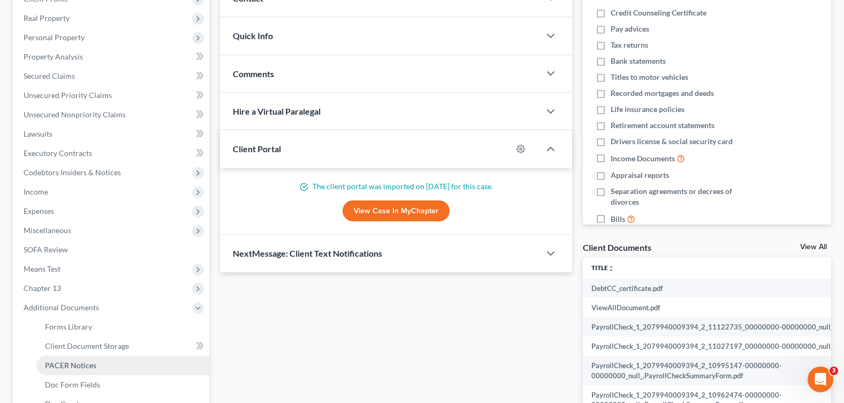
click at [110, 368] on link "PACER Notices" at bounding box center [122, 365] width 173 height 19
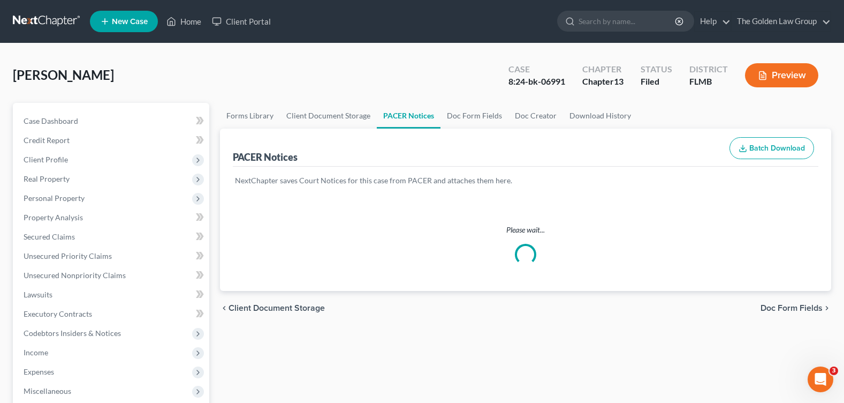
click at [332, 67] on div "[PERSON_NAME] Upgraded Case 8:24-bk-06991 Chapter Chapter 13 Status Filed Distr…" at bounding box center [422, 79] width 819 height 47
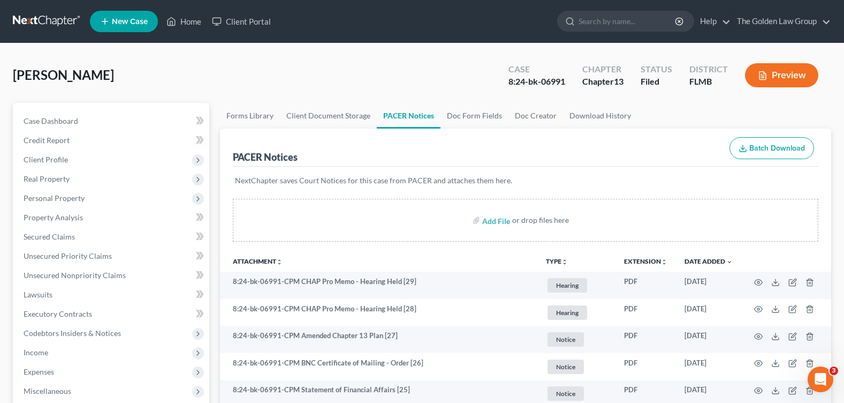
scroll to position [54, 0]
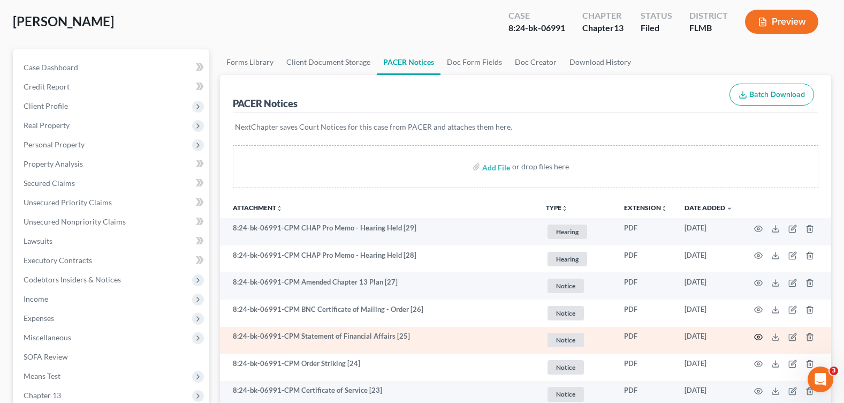
click at [760, 336] on circle "button" at bounding box center [759, 337] width 2 height 2
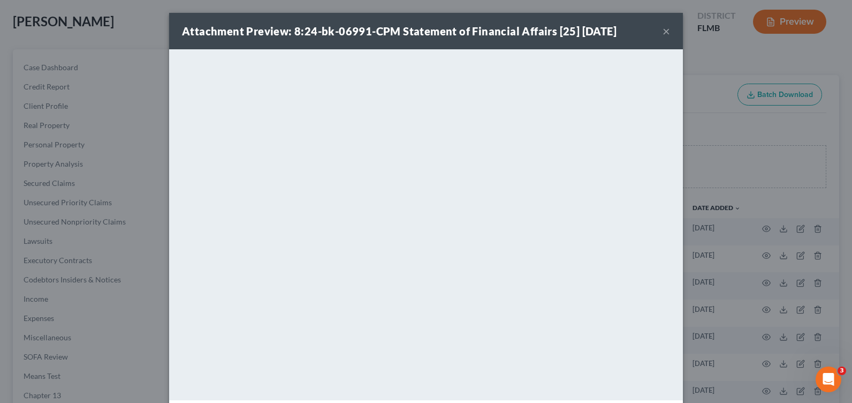
click at [663, 35] on button "×" at bounding box center [666, 31] width 7 height 13
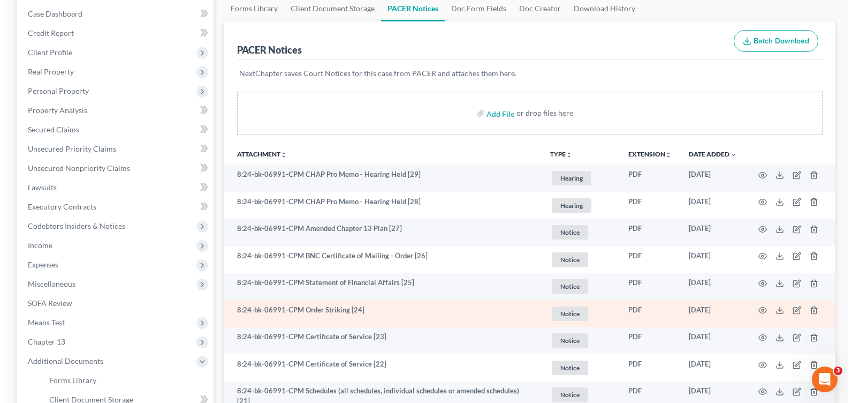
scroll to position [161, 0]
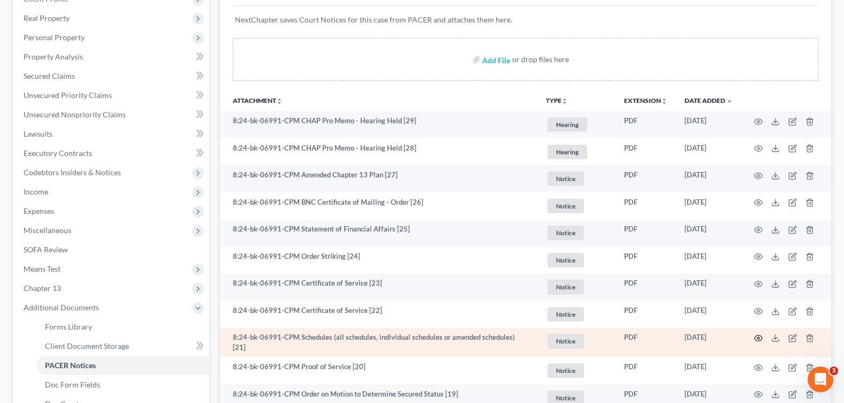
click at [757, 338] on icon "button" at bounding box center [758, 338] width 9 height 9
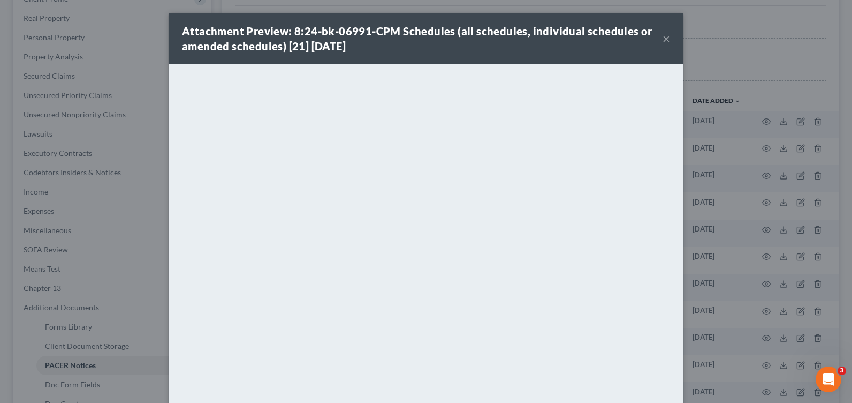
click at [664, 35] on button "×" at bounding box center [666, 38] width 7 height 13
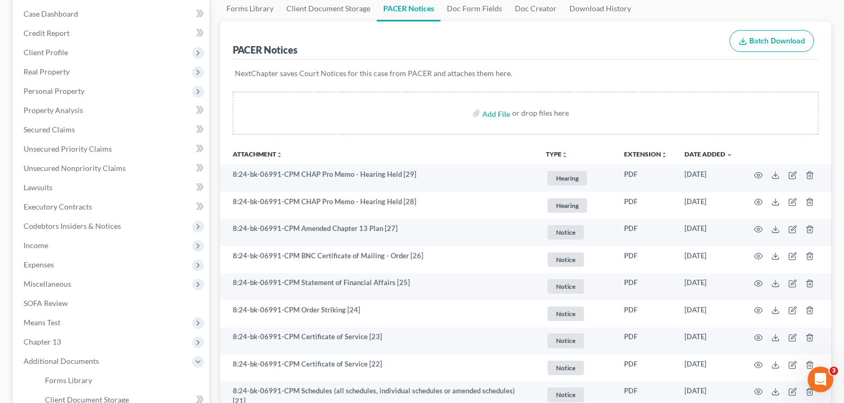
scroll to position [0, 0]
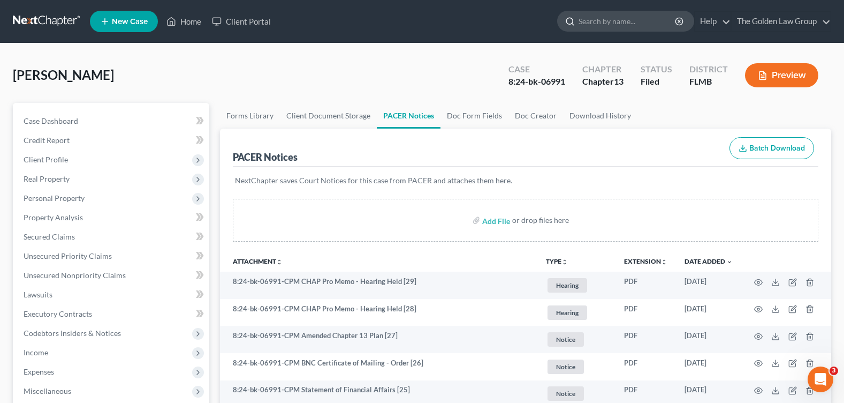
click at [639, 20] on input "search" at bounding box center [628, 21] width 98 height 20
type input "[PERSON_NAME]"
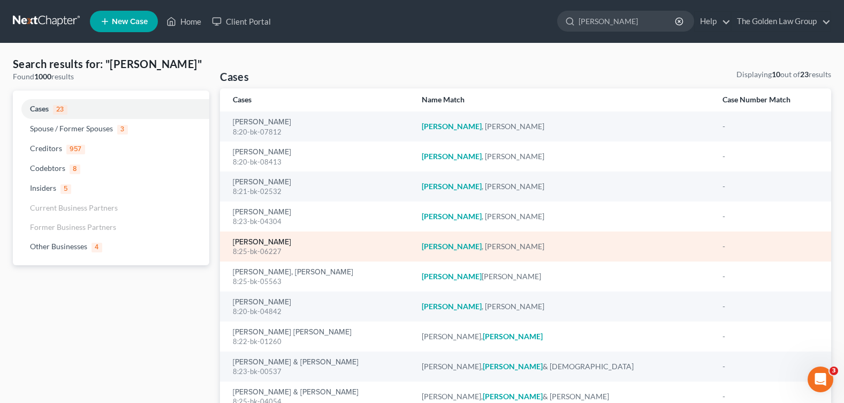
click at [261, 243] on link "[PERSON_NAME]" at bounding box center [262, 241] width 58 height 7
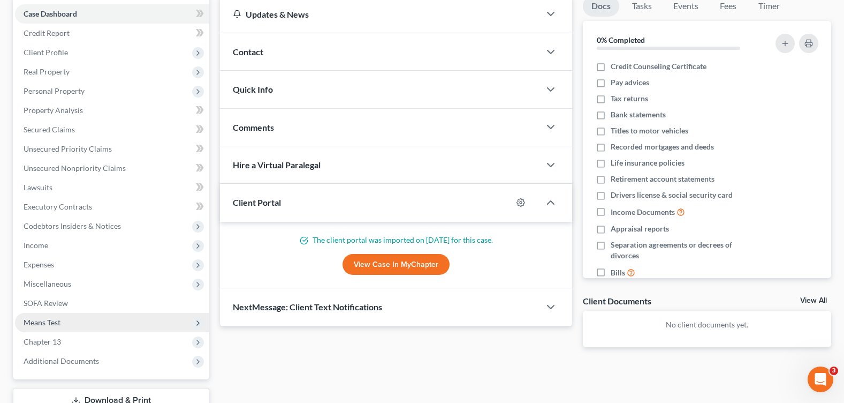
scroll to position [186, 0]
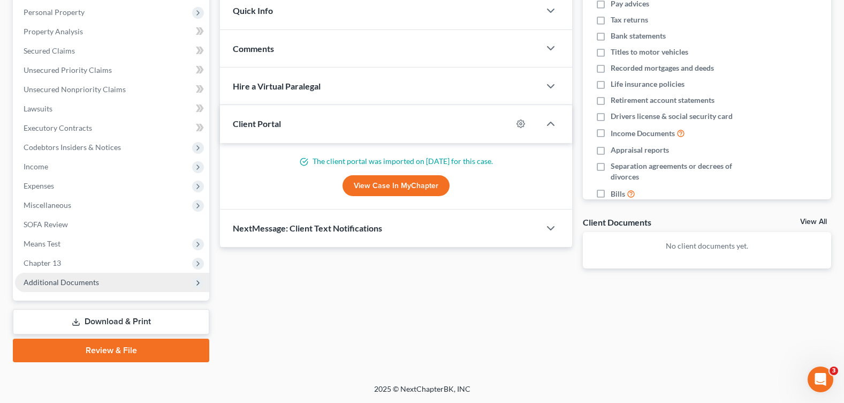
click at [83, 283] on span "Additional Documents" at bounding box center [62, 281] width 76 height 9
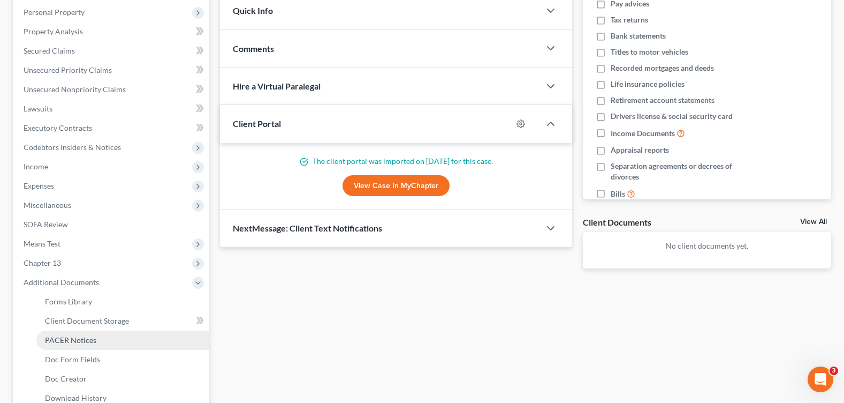
click at [105, 337] on link "PACER Notices" at bounding box center [122, 339] width 173 height 19
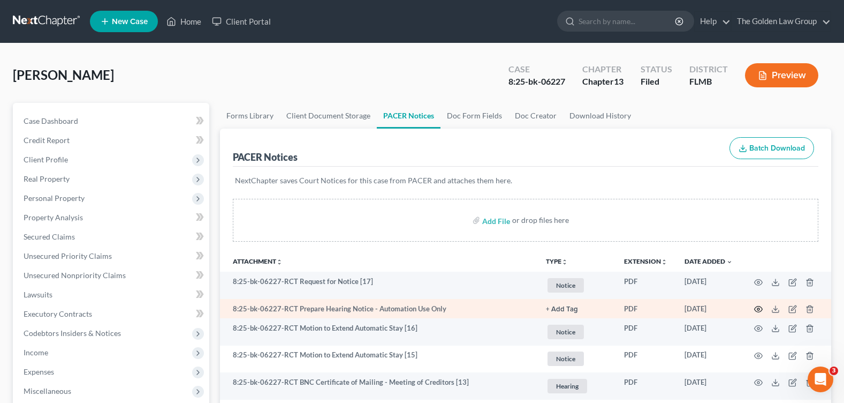
click at [760, 305] on icon "button" at bounding box center [758, 309] width 9 height 9
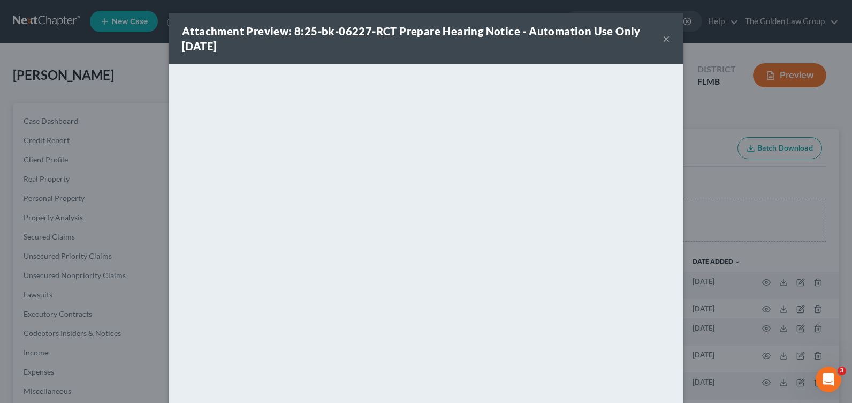
drag, startPoint x: 662, startPoint y: 38, endPoint x: 98, endPoint y: 161, distance: 577.2
click at [663, 38] on button "×" at bounding box center [666, 38] width 7 height 13
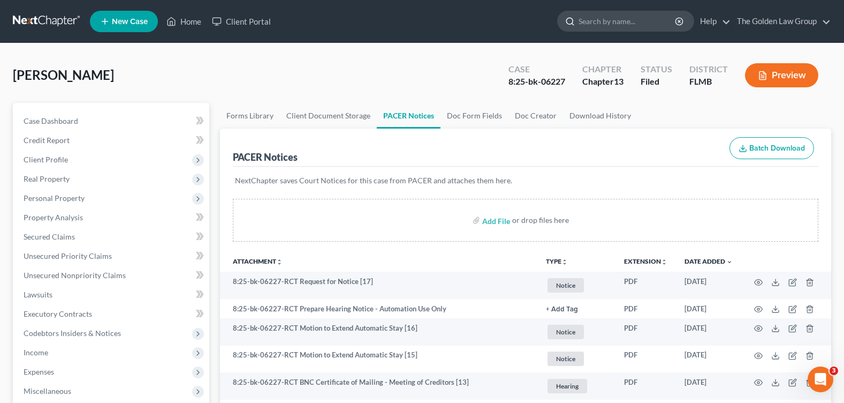
click at [599, 20] on input "search" at bounding box center [628, 21] width 98 height 20
type input "[PERSON_NAME]"
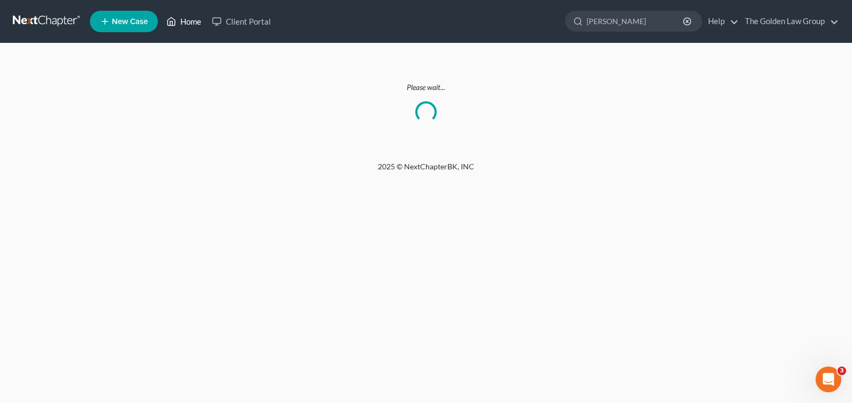
click at [186, 20] on link "Home" at bounding box center [184, 21] width 46 height 19
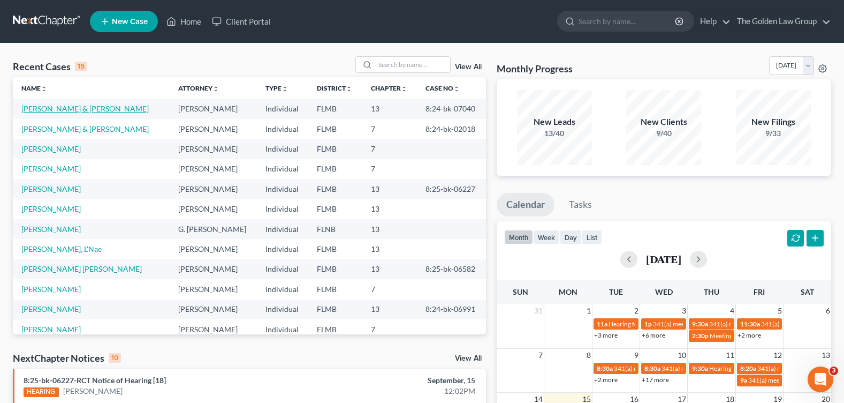
click at [68, 109] on link "[PERSON_NAME] & [PERSON_NAME]" at bounding box center [84, 108] width 127 height 9
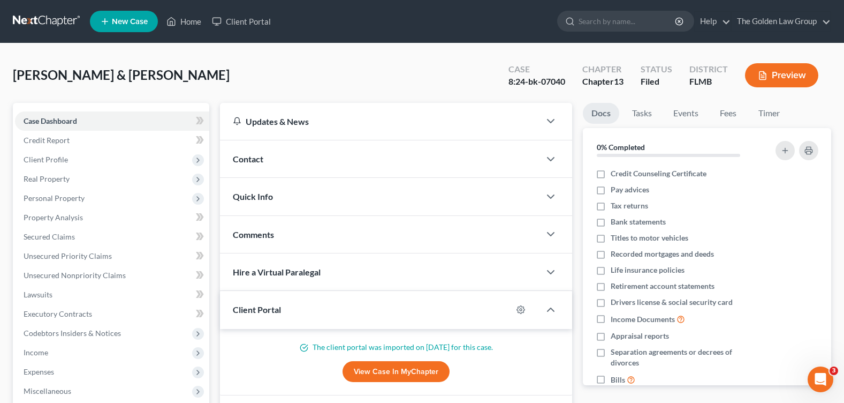
scroll to position [186, 0]
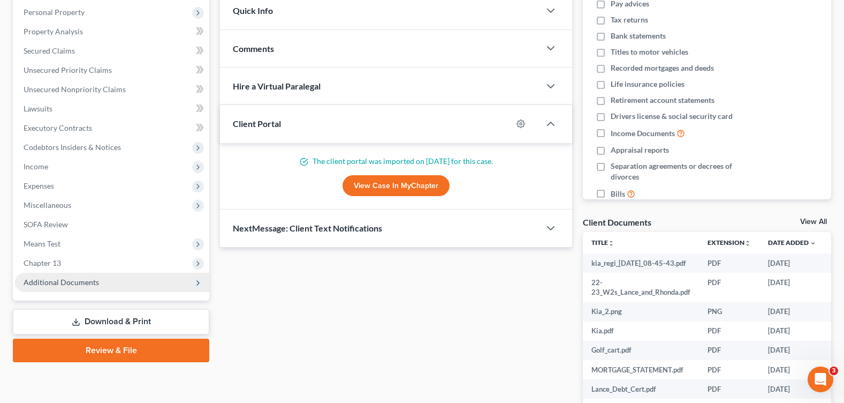
click at [86, 278] on span "Additional Documents" at bounding box center [112, 282] width 194 height 19
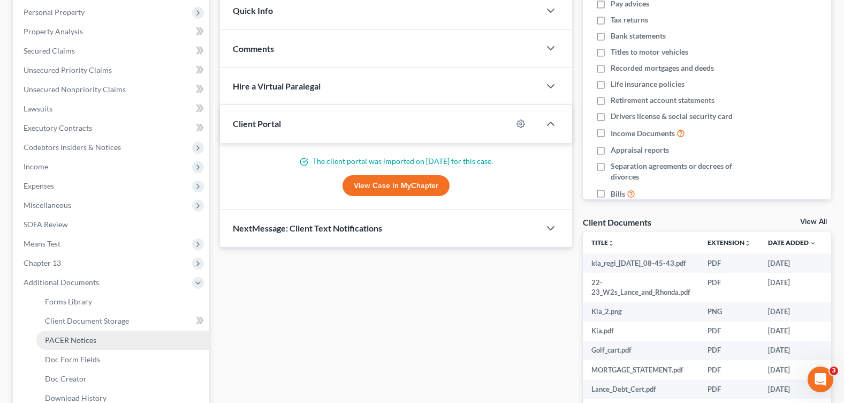
click at [87, 341] on span "PACER Notices" at bounding box center [70, 339] width 51 height 9
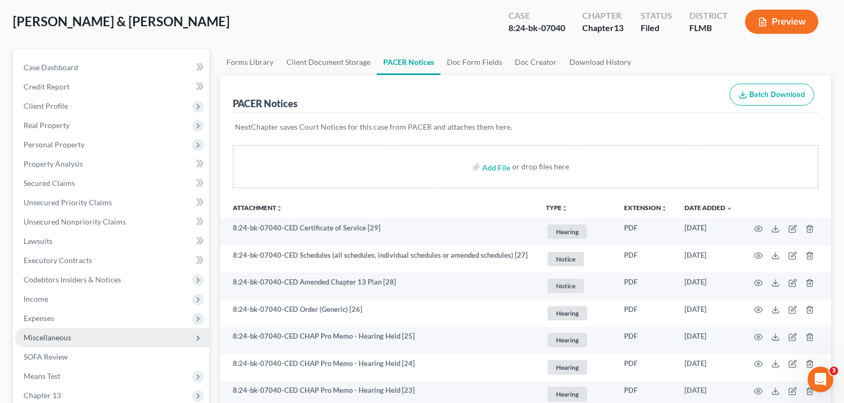
scroll to position [214, 0]
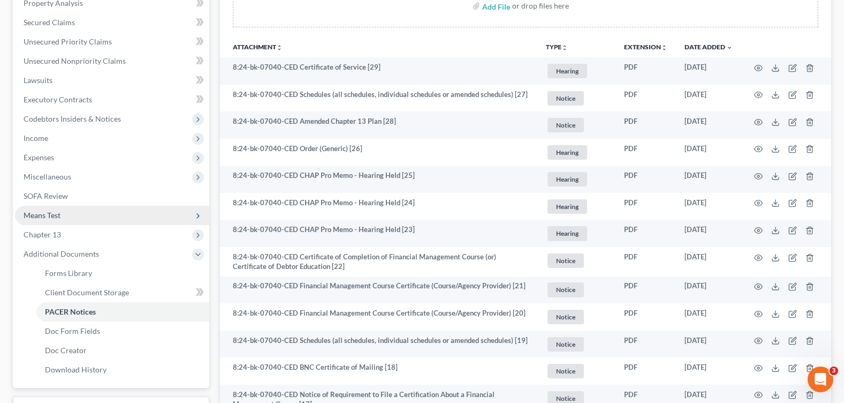
click at [57, 217] on span "Means Test" at bounding box center [42, 214] width 37 height 9
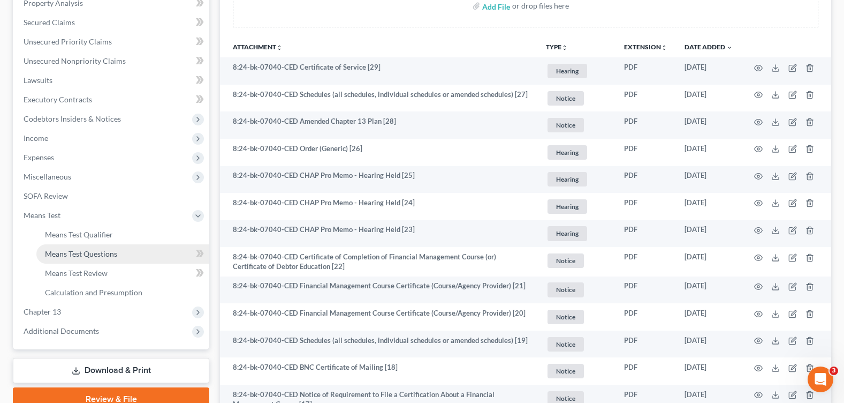
click at [130, 251] on link "Means Test Questions" at bounding box center [122, 253] width 173 height 19
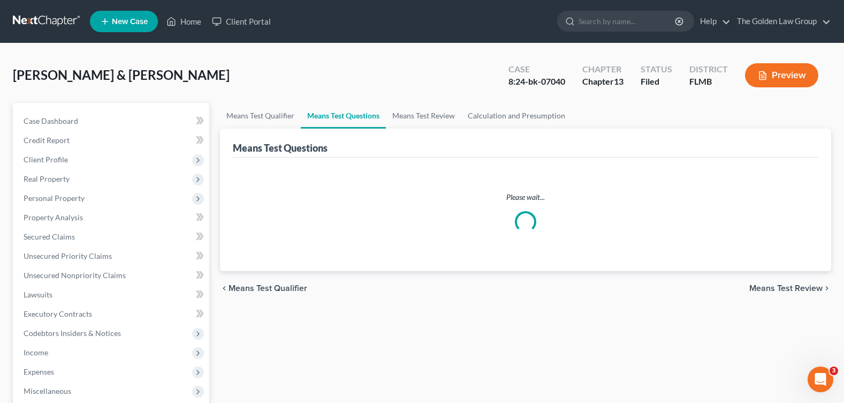
select select "2"
select select "0"
select select "60"
select select "1"
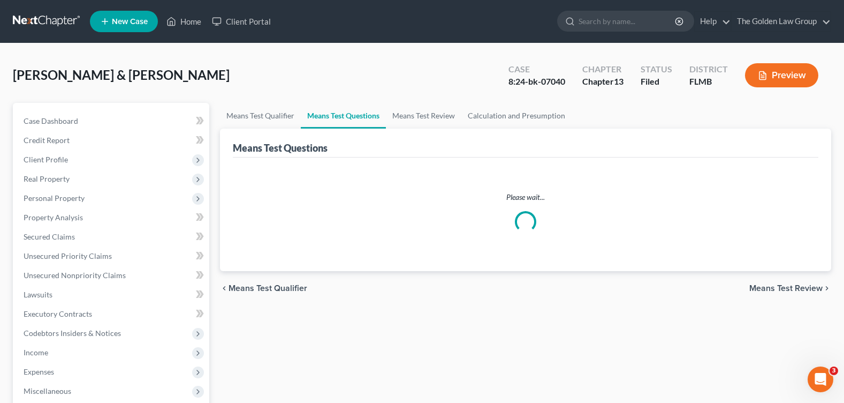
select select "60"
select select "2"
select select "60"
select select "2"
select select "60"
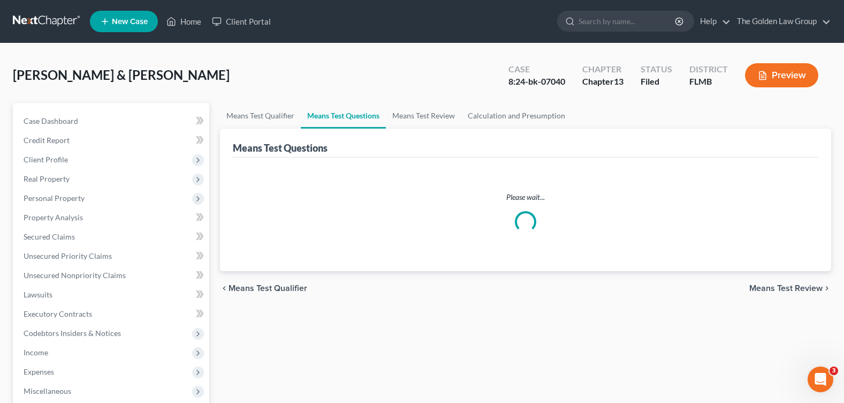
select select "2"
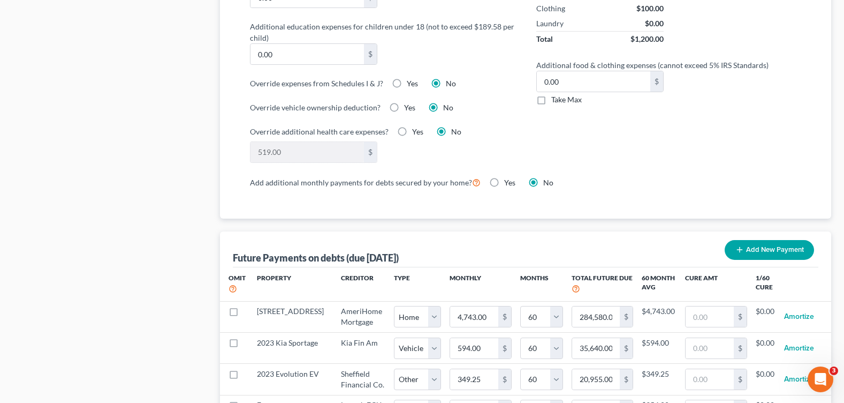
scroll to position [1017, 0]
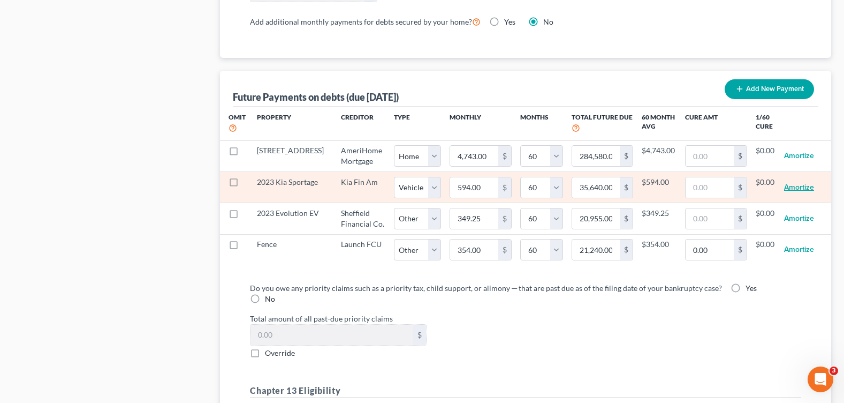
click at [799, 189] on button "Amortize" at bounding box center [799, 187] width 30 height 21
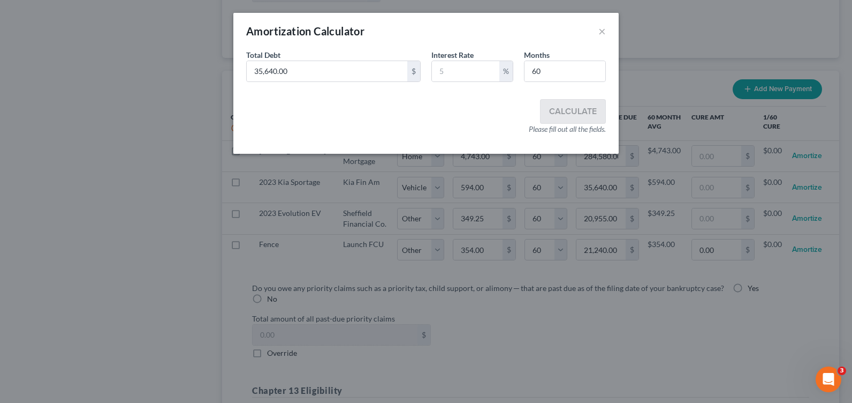
click at [402, 115] on div "Calculate Please fill out all the fields." at bounding box center [426, 116] width 360 height 35
click at [603, 33] on button "×" at bounding box center [602, 31] width 7 height 13
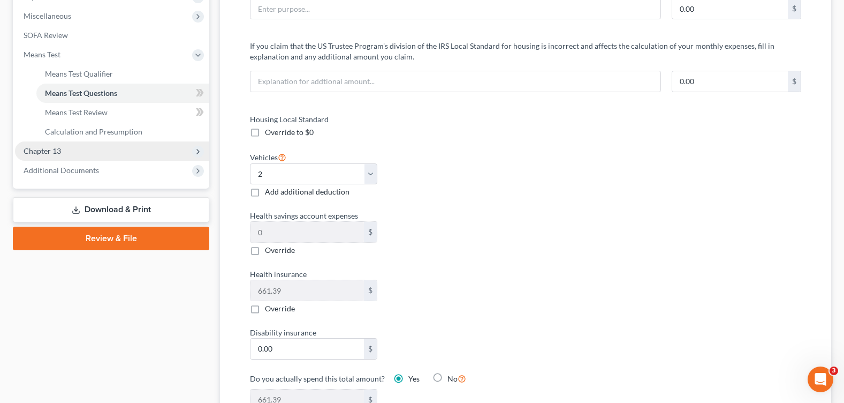
scroll to position [161, 0]
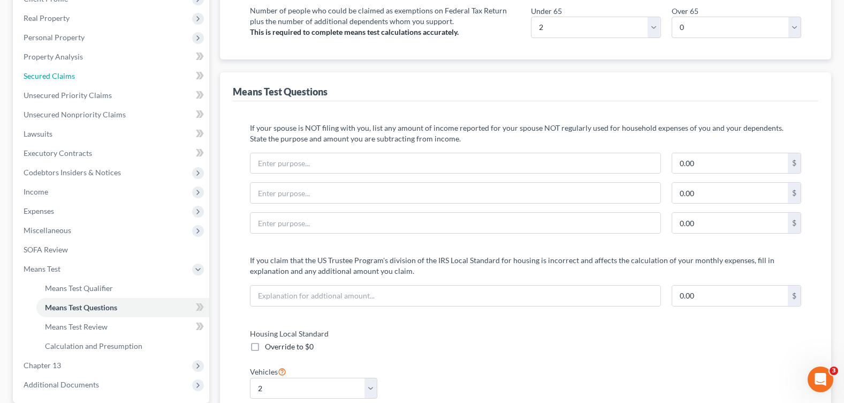
drag, startPoint x: 59, startPoint y: 75, endPoint x: 77, endPoint y: 90, distance: 23.5
click at [59, 74] on span "Secured Claims" at bounding box center [49, 75] width 51 height 9
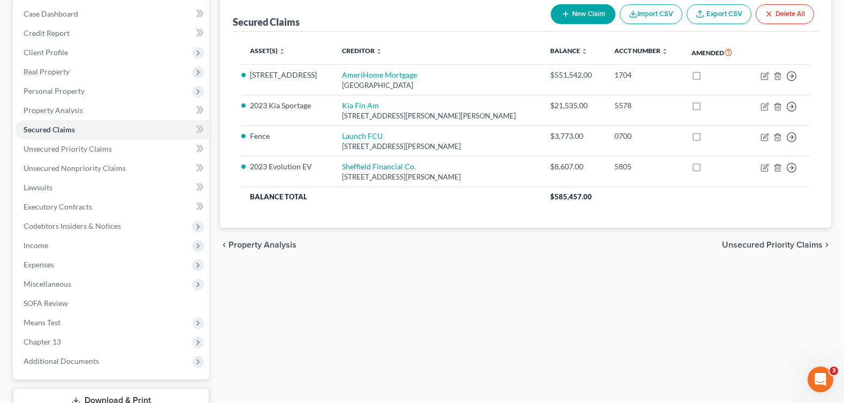
scroll to position [186, 0]
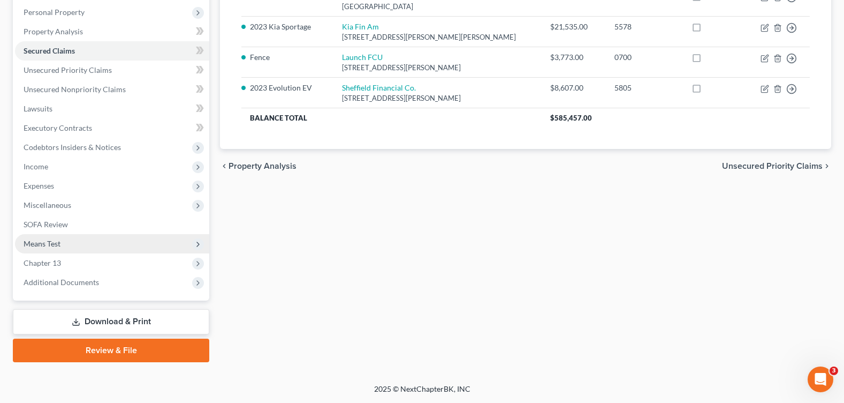
click at [54, 245] on span "Means Test" at bounding box center [42, 243] width 37 height 9
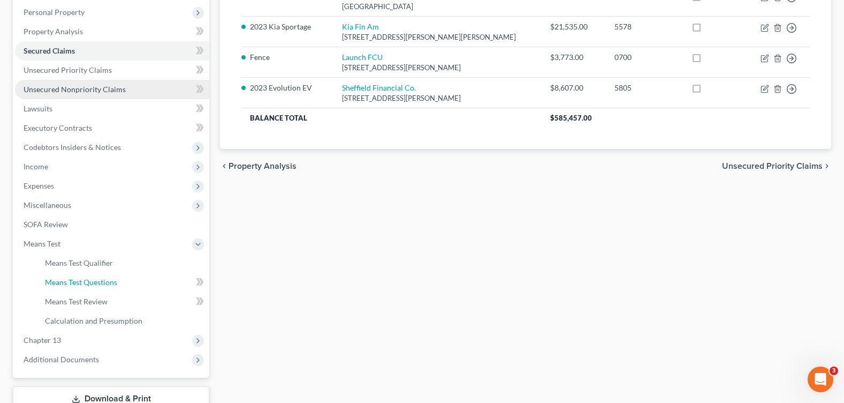
click at [73, 285] on span "Means Test Questions" at bounding box center [81, 281] width 72 height 9
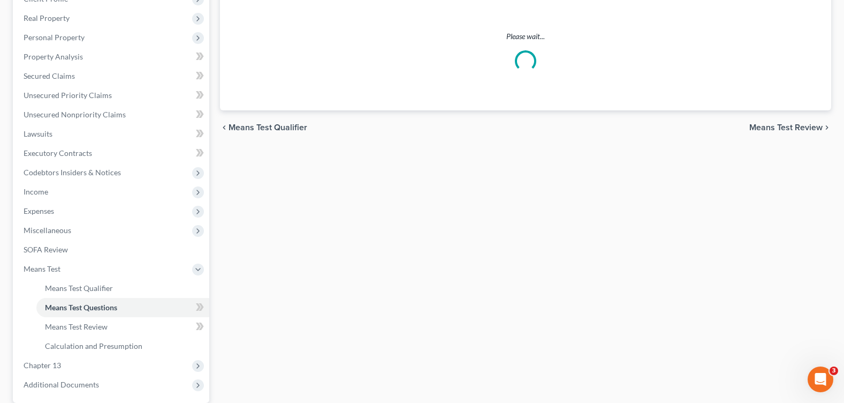
select select "2"
select select "0"
select select "60"
select select "1"
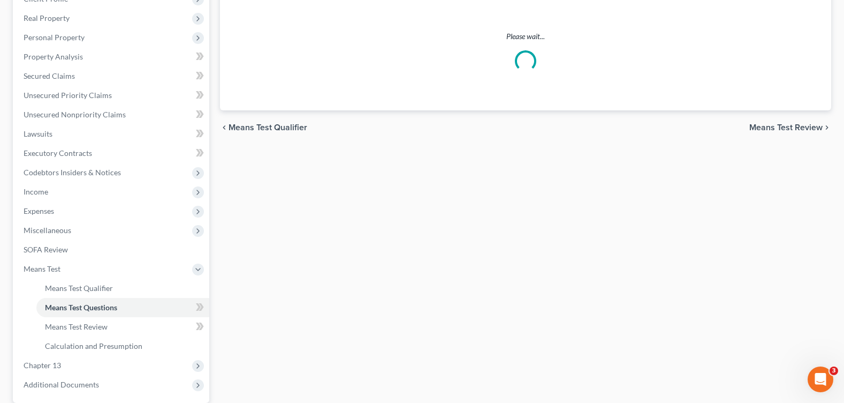
select select "60"
select select "2"
select select "60"
select select "2"
select select "60"
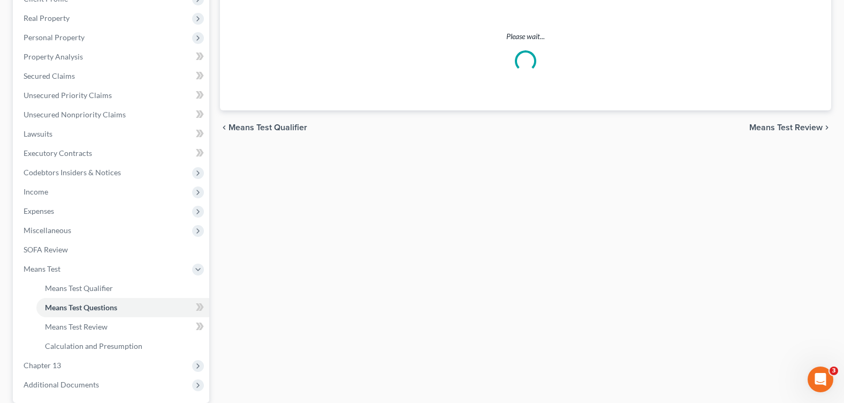
select select "2"
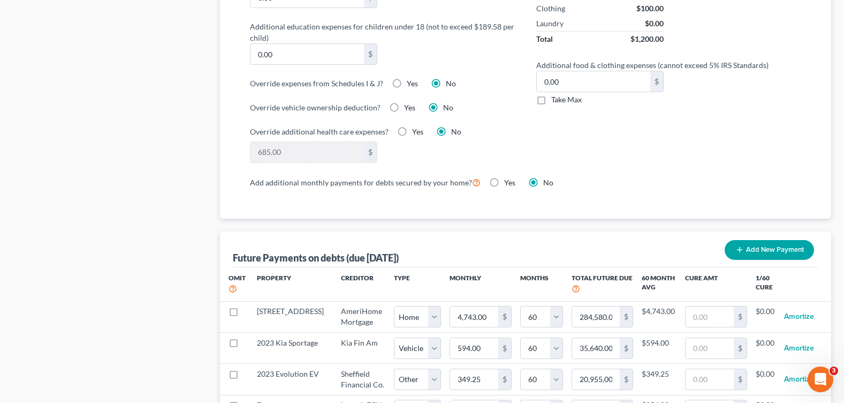
scroll to position [964, 0]
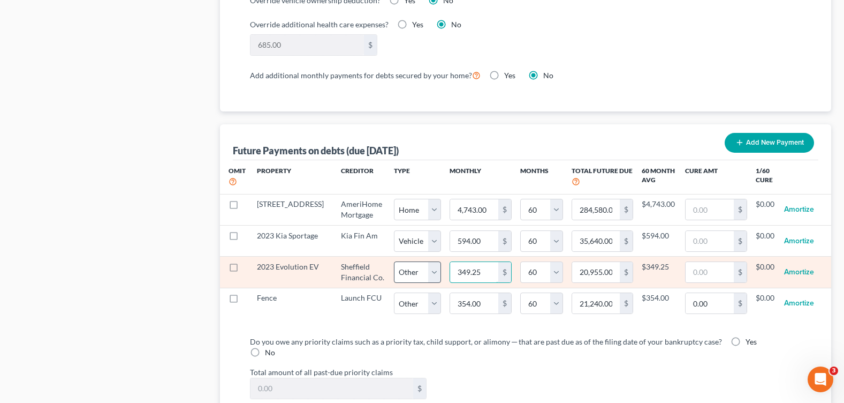
type input "1"
type input "60.00"
type input "16"
type input "960.00"
type input "161"
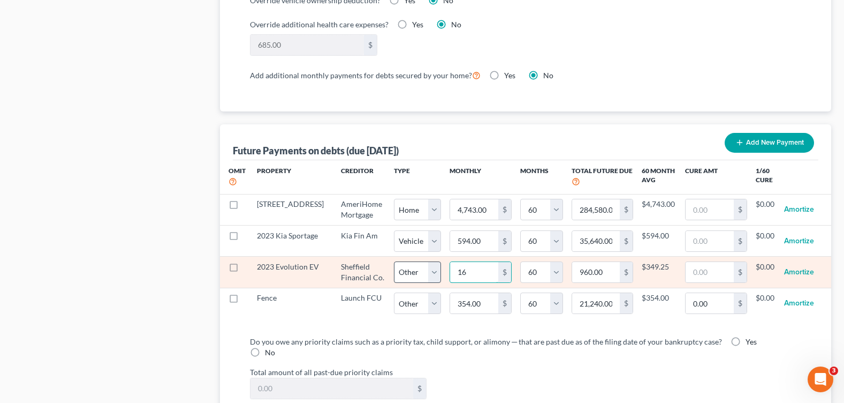
type input "9,660.00"
type input "161."
select select "2"
select select "60"
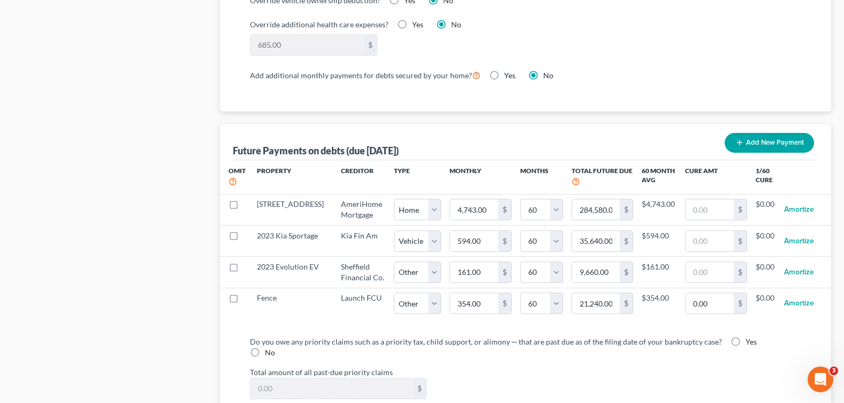
select select "2"
select select "60"
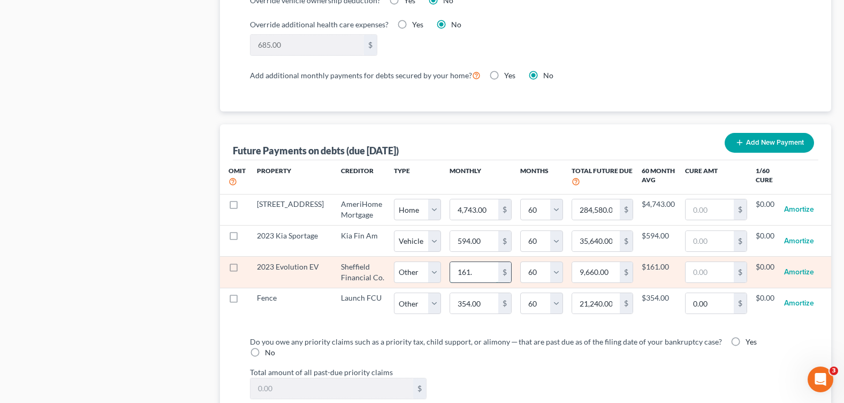
type input "161.7"
type input "9,702.00"
select select "2"
select select "60"
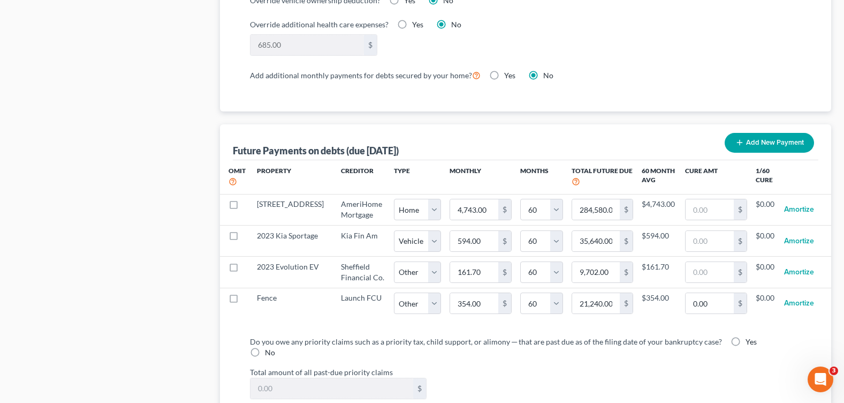
select select "2"
select select "60"
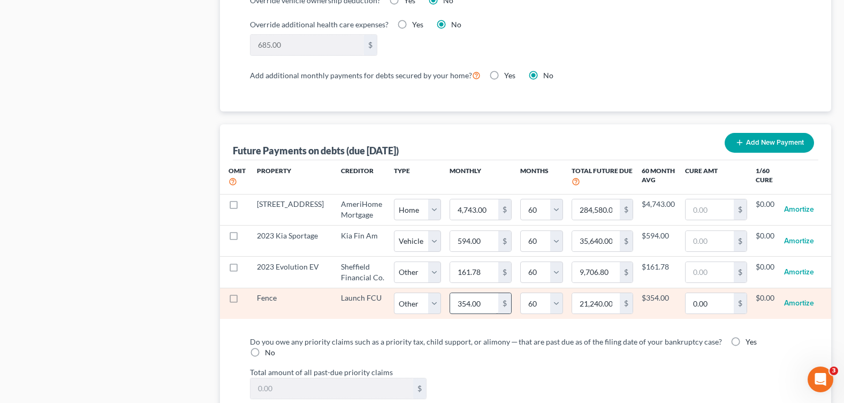
select select "2"
select select "60"
click at [466, 313] on input "354.00" at bounding box center [474, 303] width 48 height 20
click at [461, 313] on input "354.00" at bounding box center [474, 303] width 48 height 20
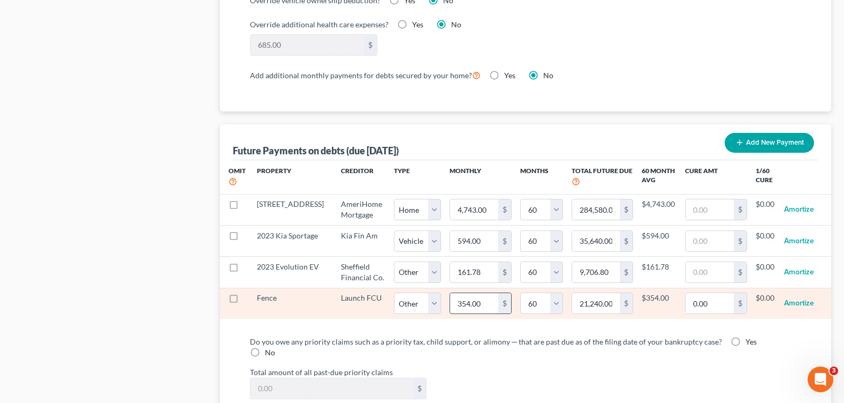
click at [461, 313] on input "354.00" at bounding box center [474, 303] width 48 height 20
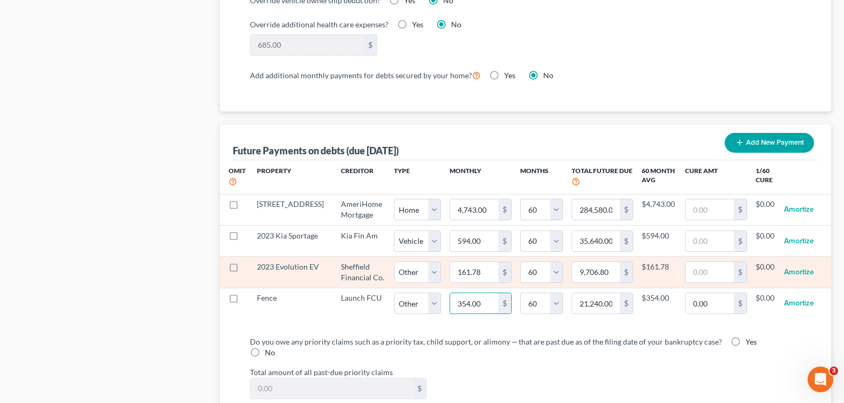
type input "8"
type input "480.00"
type input "88"
type input "5,280.00"
type input "88.9"
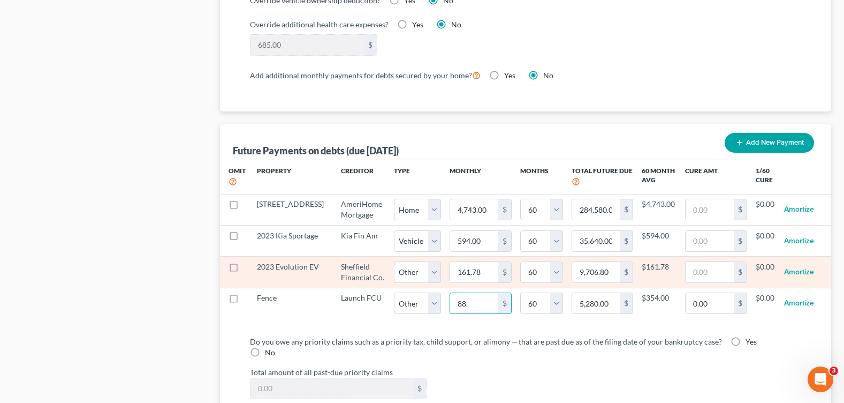
type input "5,334.00"
select select "2"
select select "60"
select select "2"
select select "60"
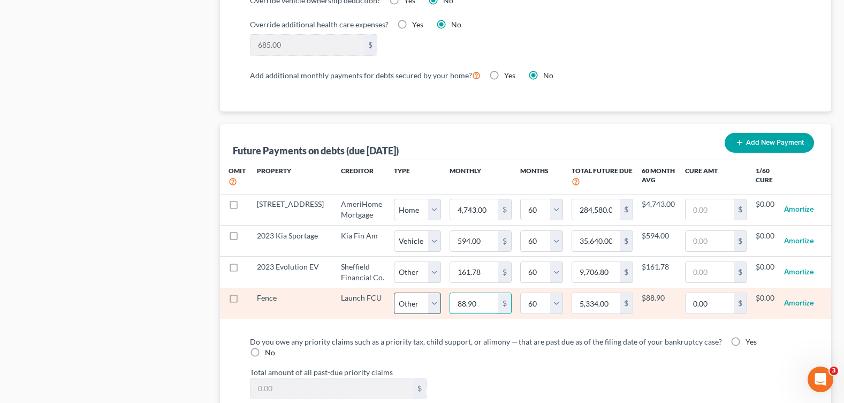
type input "9"
type input "540.00"
type input "93"
type input "5,580.00"
type input "93.9"
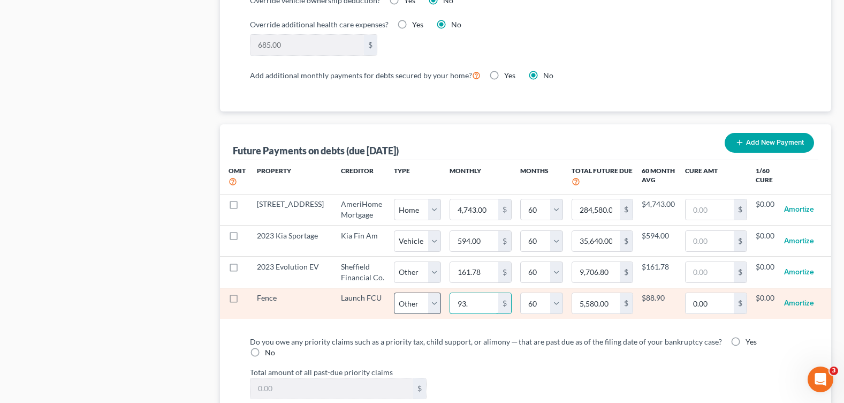
type input "5,634.00"
type input "93.93"
type input "5,635.80"
select select "2"
select select "60"
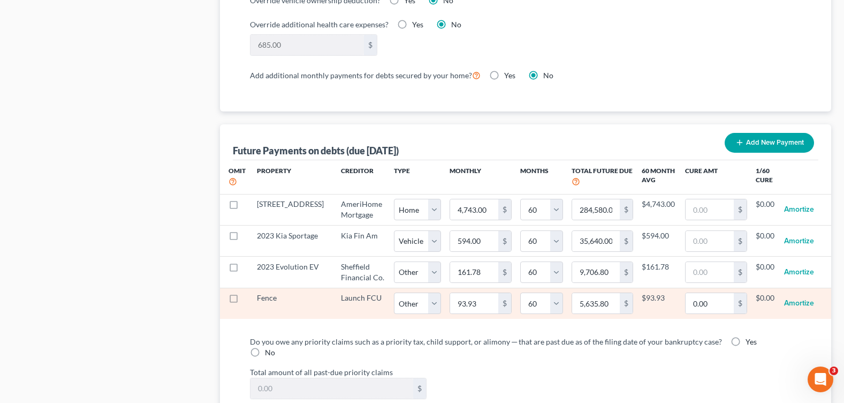
select select "2"
select select "60"
click at [450, 313] on input "93.93" at bounding box center [474, 303] width 48 height 20
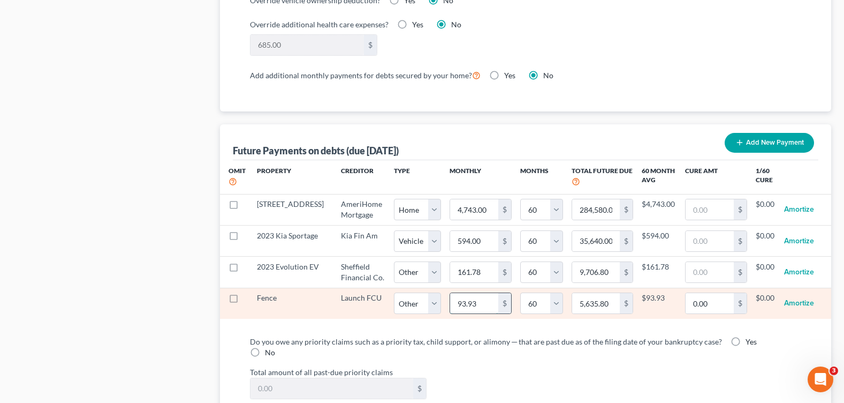
click at [450, 313] on input "93.93" at bounding box center [474, 303] width 48 height 20
type input "3.93"
type input "235.80"
type input "83.93"
type input "5,035.80"
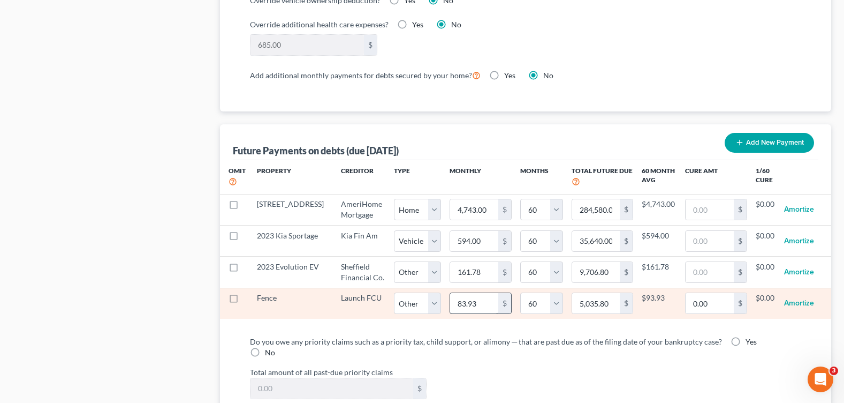
select select "2"
select select "60"
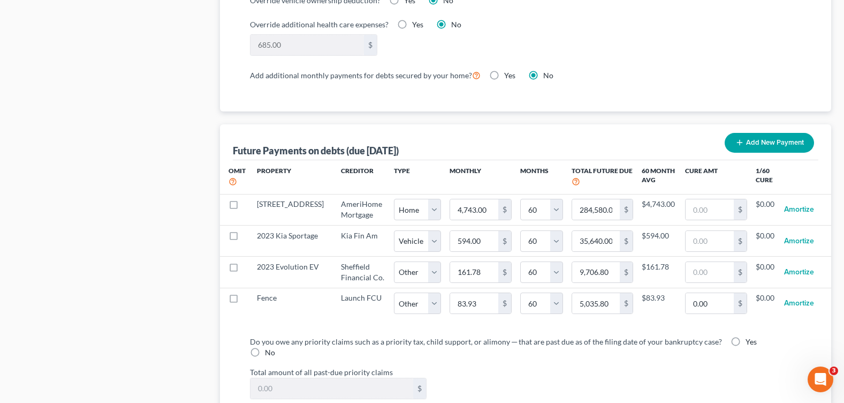
select select "2"
select select "60"
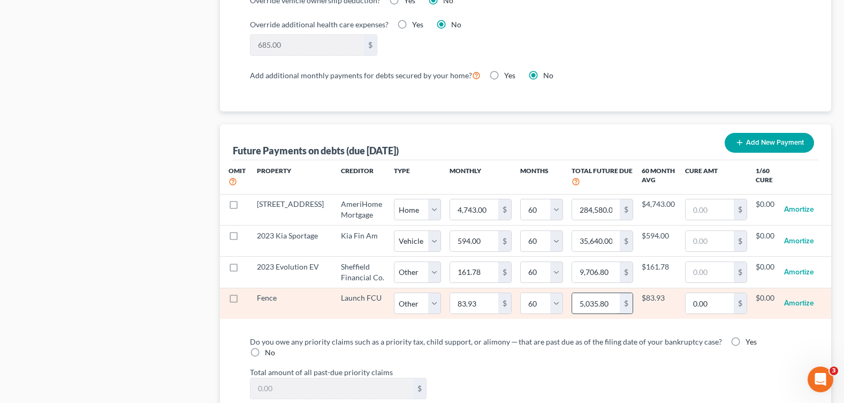
click at [590, 311] on input "5,035.80" at bounding box center [596, 303] width 48 height 20
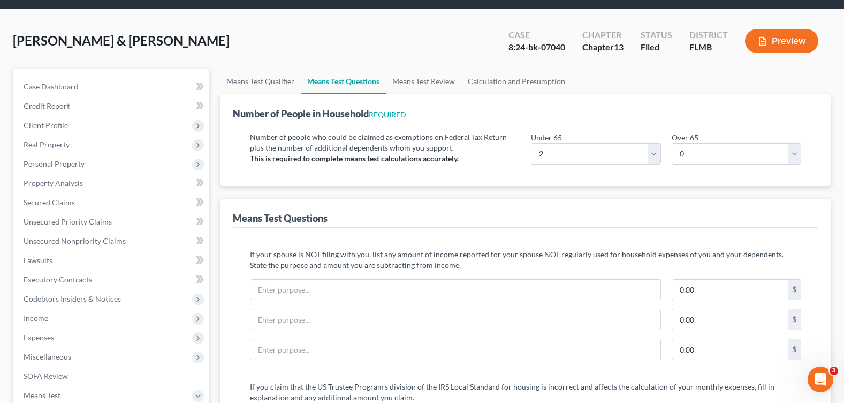
scroll to position [0, 0]
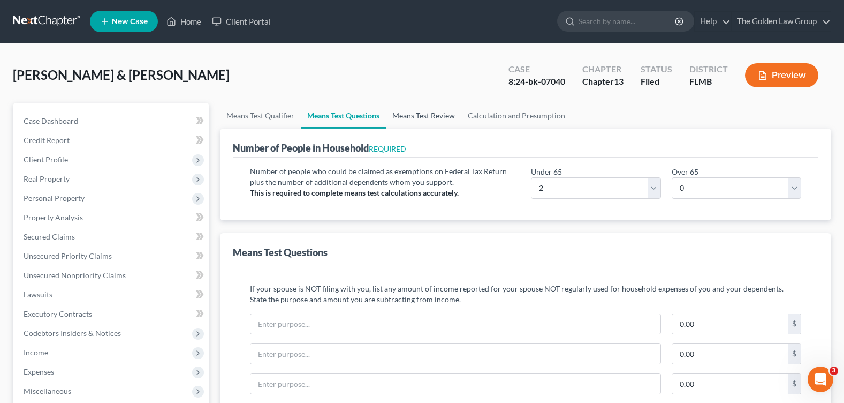
click at [432, 115] on link "Means Test Review" at bounding box center [424, 116] width 76 height 26
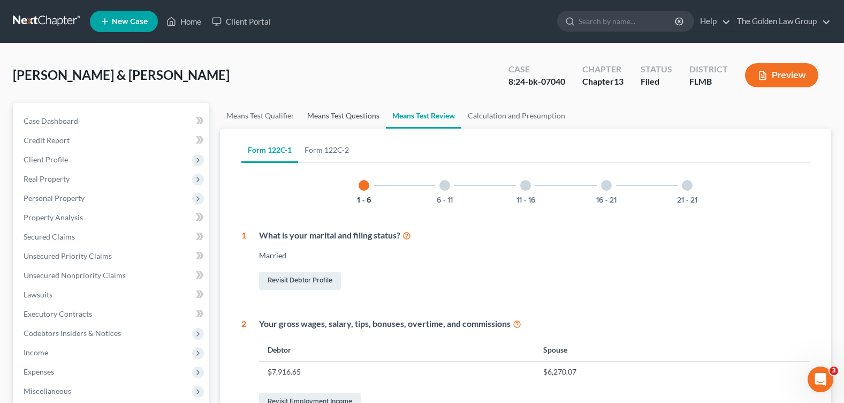
click at [344, 120] on link "Means Test Questions" at bounding box center [343, 116] width 85 height 26
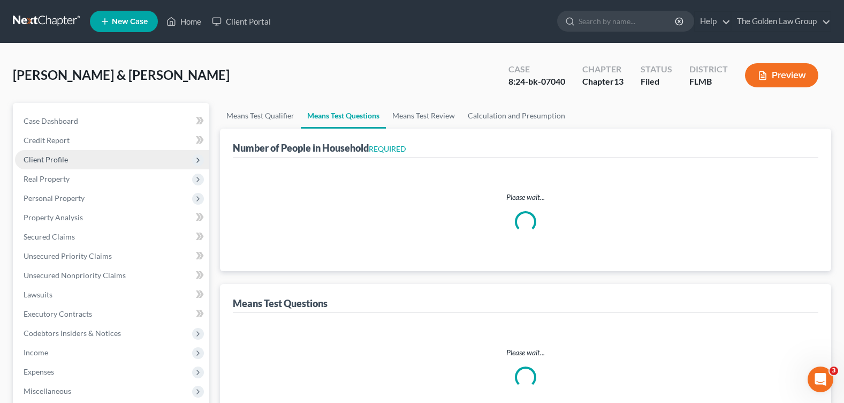
select select "0"
select select "60"
select select "1"
select select "60"
select select "2"
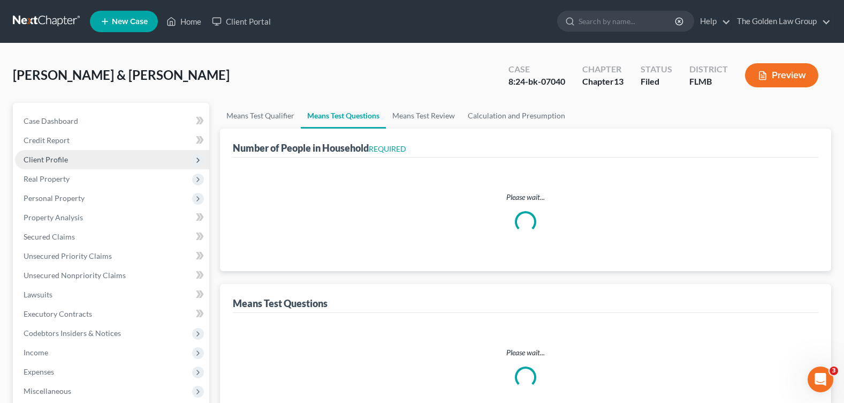
select select "60"
select select "2"
select select "60"
select select "2"
select select "0"
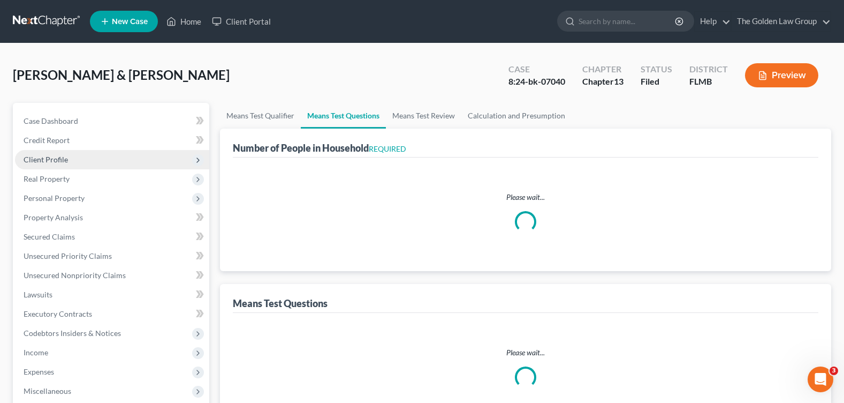
select select "2"
select select "0"
select select "60"
select select "1"
select select "60"
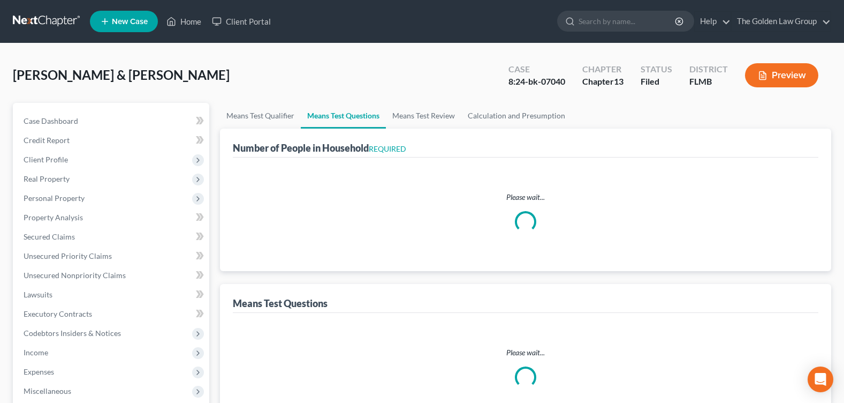
select select "2"
select select "60"
select select "2"
select select "60"
select select "2"
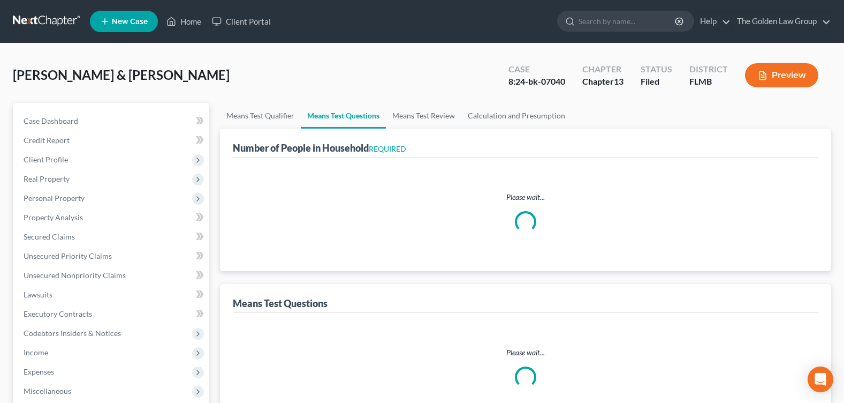
select select "2"
select select "0"
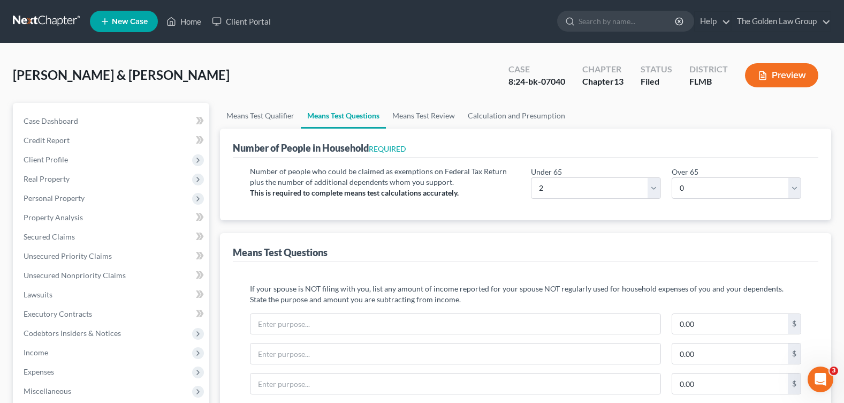
drag, startPoint x: 319, startPoint y: 115, endPoint x: 331, endPoint y: 125, distance: 15.6
click at [319, 115] on link "Means Test Questions" at bounding box center [343, 116] width 85 height 26
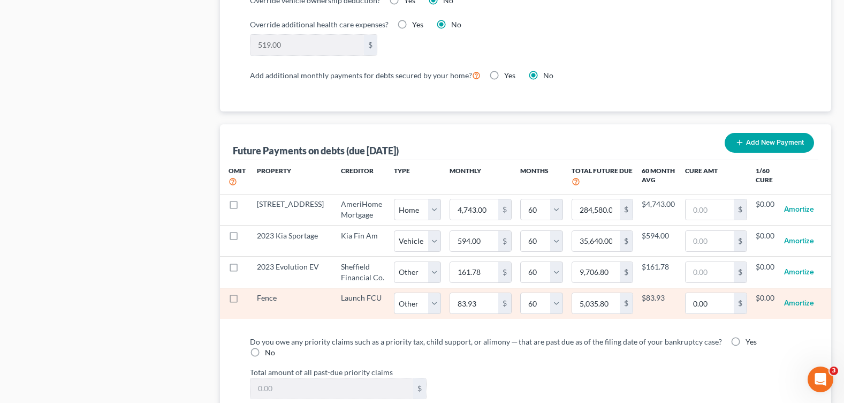
scroll to position [1071, 0]
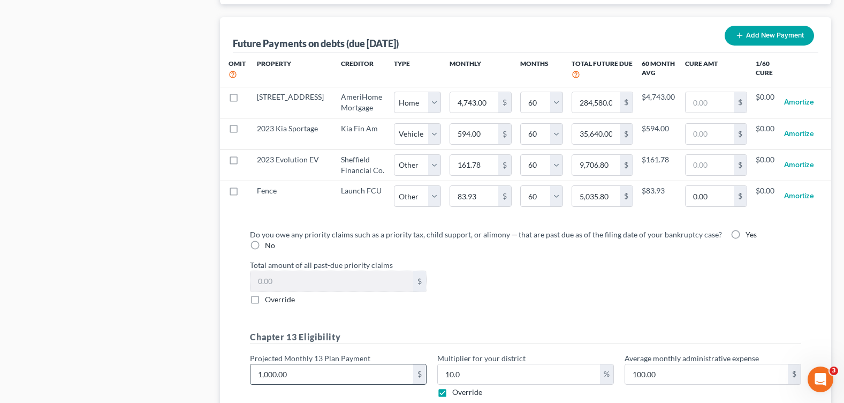
click at [297, 372] on input "1,000.00" at bounding box center [332, 374] width 163 height 20
type input "1"
type input "0.10"
type input "11"
type input "1.10"
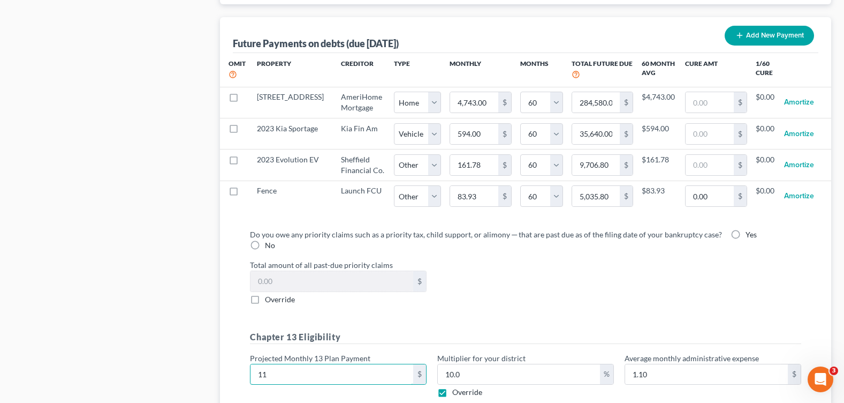
type input "118"
type input "11.80"
type input "1180"
type input "118.00"
type input "1,180"
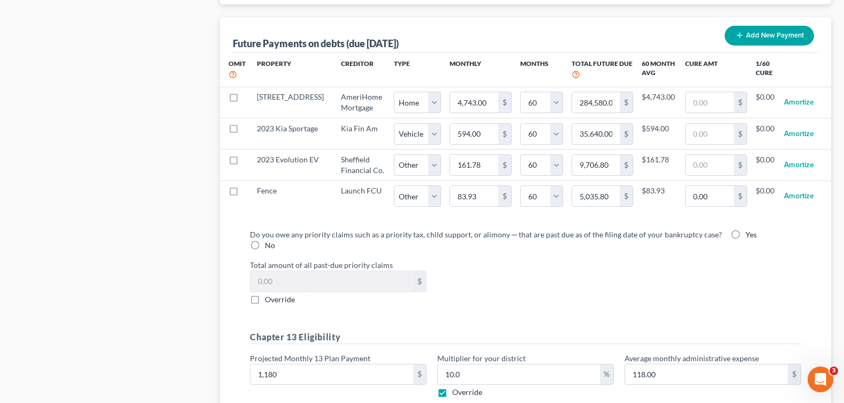
click at [506, 310] on div "Do you owe any priority claims such as a priority tax, child support, or alimon…" at bounding box center [526, 318] width 569 height 178
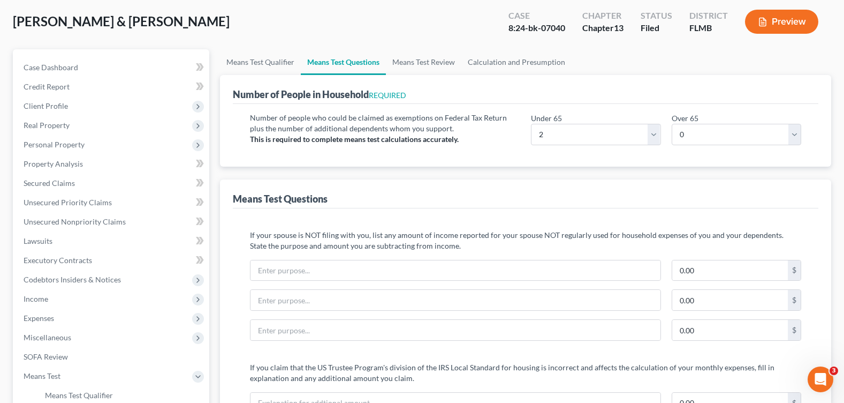
scroll to position [0, 0]
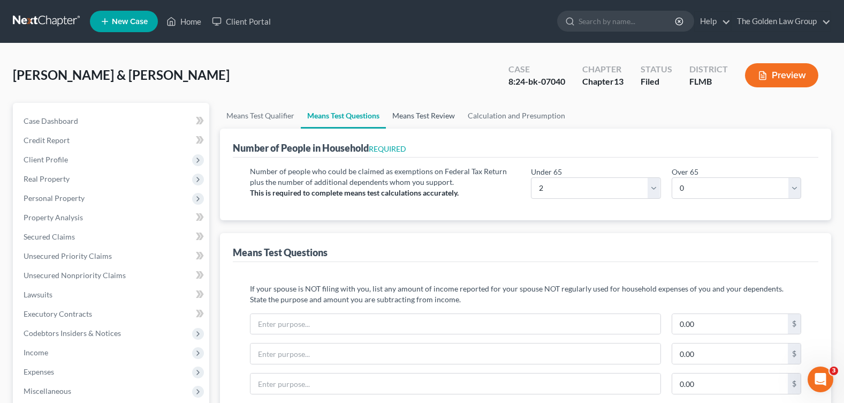
click at [416, 114] on link "Means Test Review" at bounding box center [424, 116] width 76 height 26
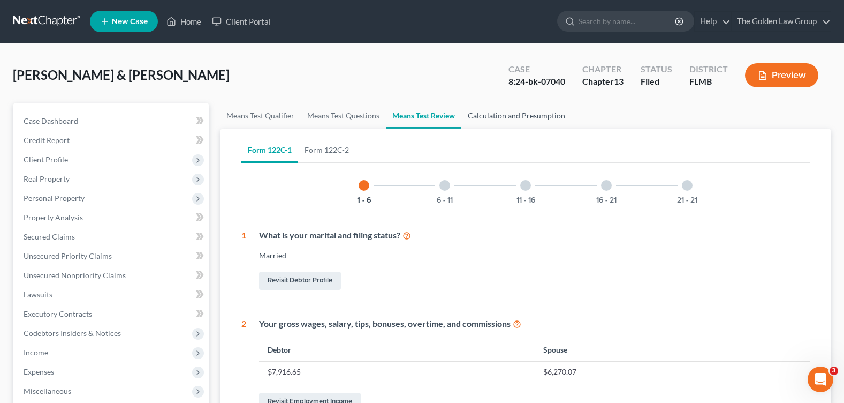
click at [510, 117] on link "Calculation and Presumption" at bounding box center [517, 116] width 110 height 26
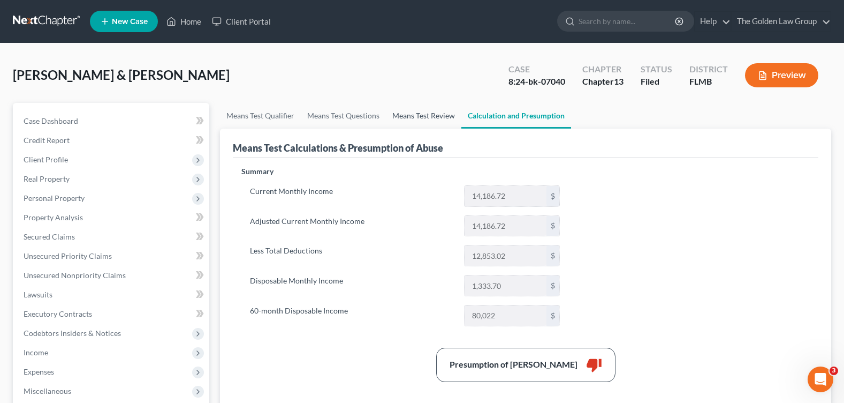
click at [404, 110] on link "Means Test Review" at bounding box center [424, 116] width 76 height 26
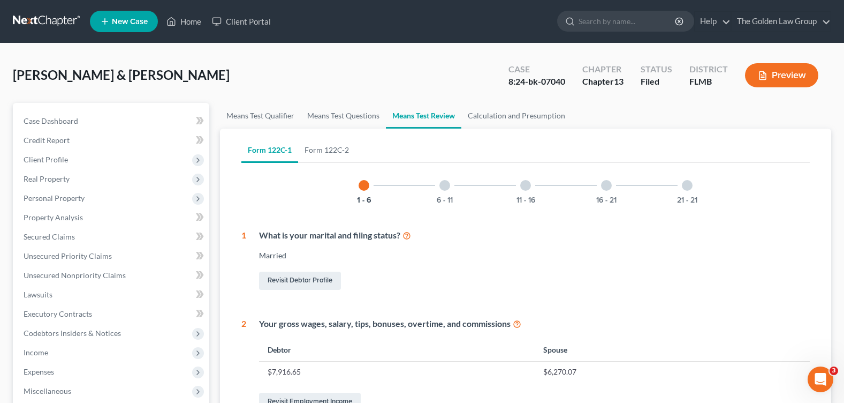
click at [452, 183] on div "6 - 11" at bounding box center [445, 185] width 36 height 36
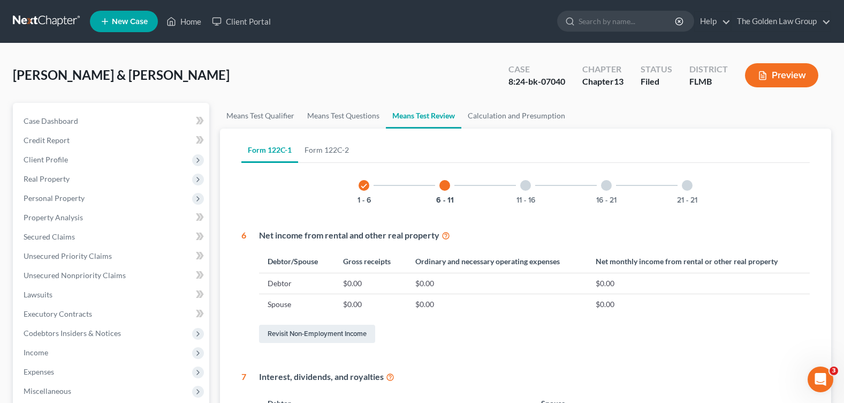
drag, startPoint x: 606, startPoint y: 184, endPoint x: 557, endPoint y: 186, distance: 49.3
click at [603, 184] on div at bounding box center [606, 185] width 11 height 11
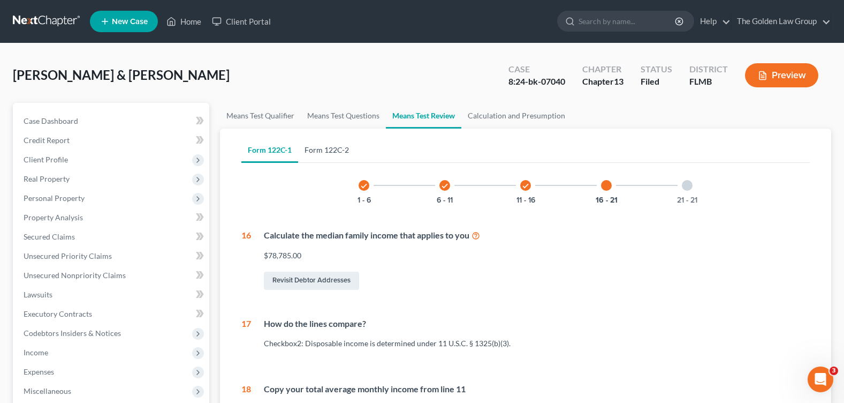
click at [310, 146] on link "Form 122C-2" at bounding box center [326, 150] width 57 height 26
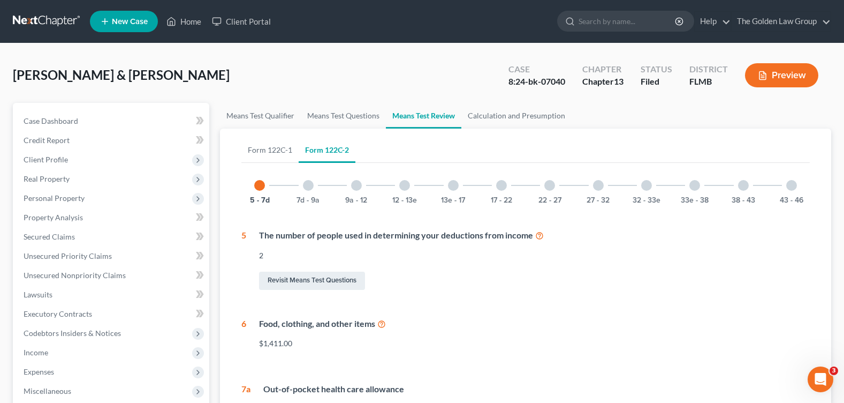
click at [360, 183] on div at bounding box center [356, 185] width 11 height 11
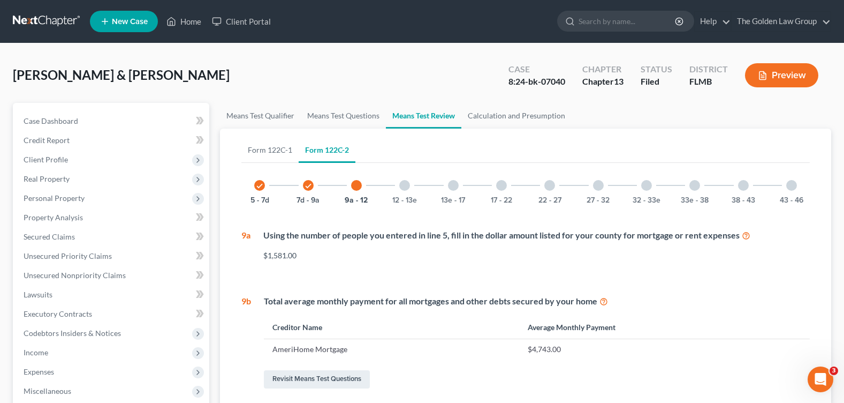
click at [451, 184] on div at bounding box center [453, 185] width 11 height 11
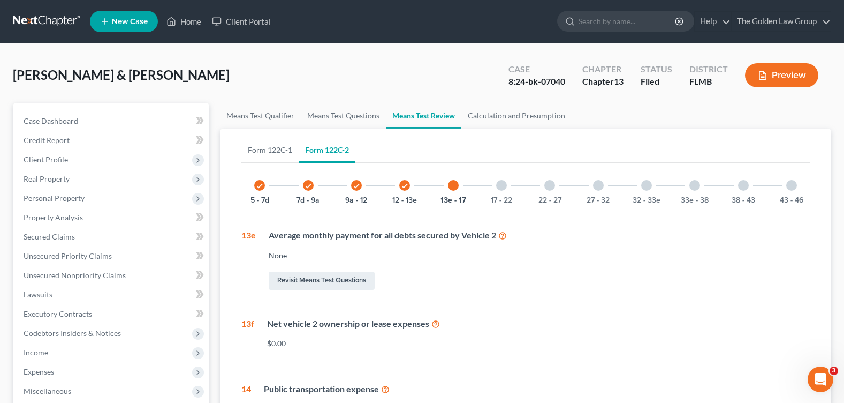
click at [547, 187] on div at bounding box center [550, 185] width 11 height 11
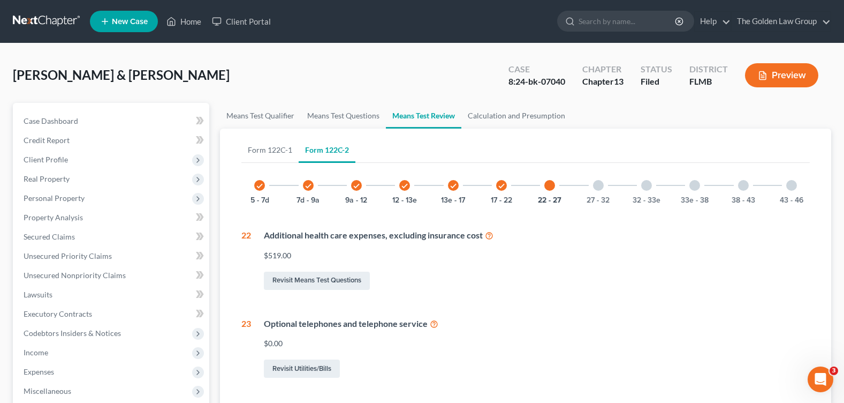
click at [656, 183] on div "32 - 33e" at bounding box center [647, 185] width 36 height 36
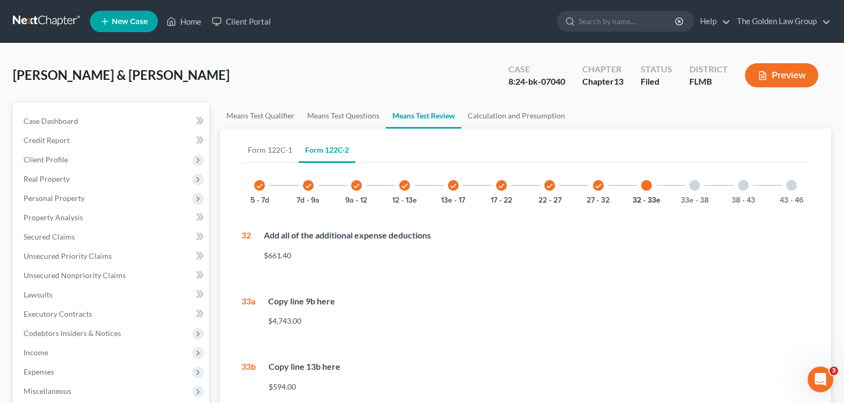
drag, startPoint x: 790, startPoint y: 186, endPoint x: 552, endPoint y: 179, distance: 238.9
click at [786, 188] on div "43 - 46" at bounding box center [792, 185] width 36 height 36
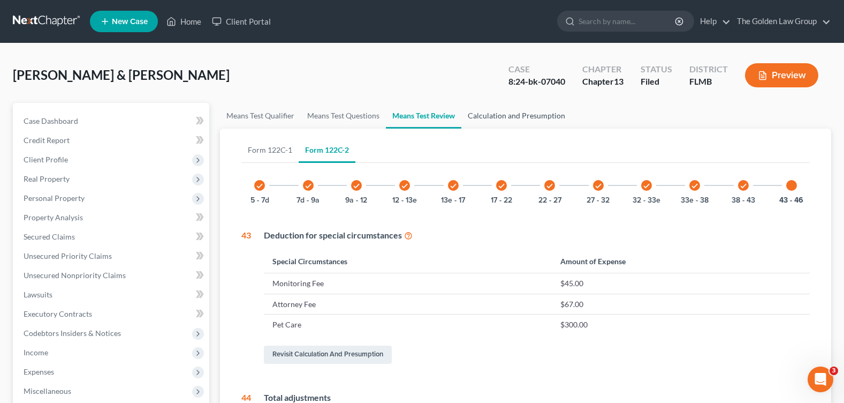
drag, startPoint x: 493, startPoint y: 123, endPoint x: 484, endPoint y: 125, distance: 9.4
click at [493, 122] on link "Calculation and Presumption" at bounding box center [517, 116] width 110 height 26
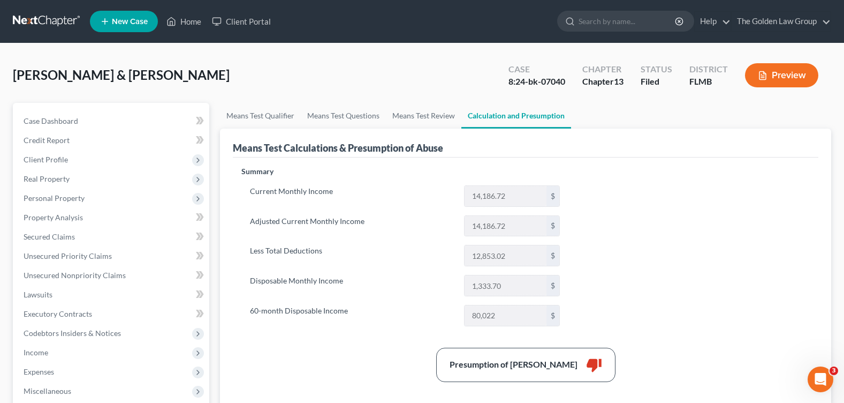
drag, startPoint x: 399, startPoint y: 319, endPoint x: 312, endPoint y: 360, distance: 96.5
click at [396, 322] on label "60-month Disposable Income" at bounding box center [352, 315] width 214 height 21
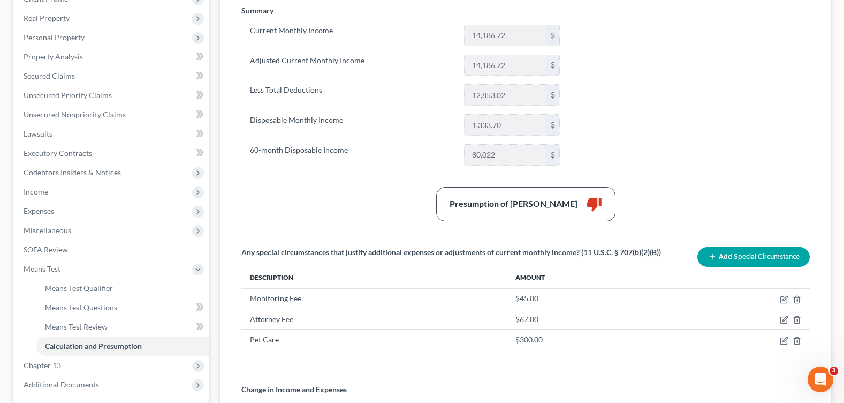
scroll to position [321, 0]
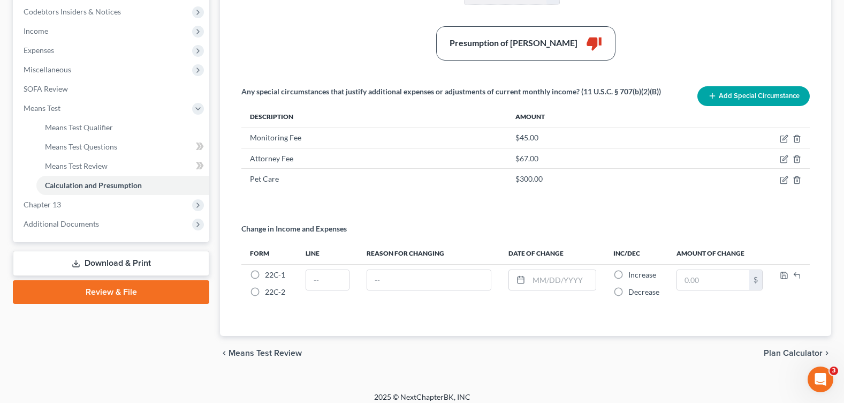
click at [101, 266] on link "Download & Print" at bounding box center [111, 263] width 197 height 25
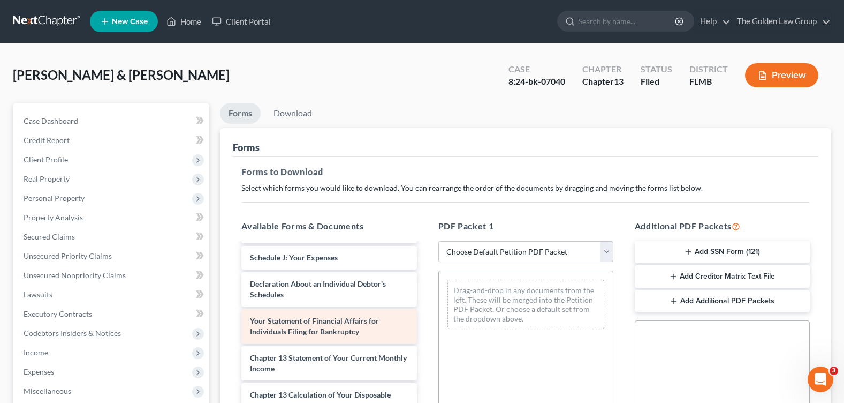
scroll to position [259, 0]
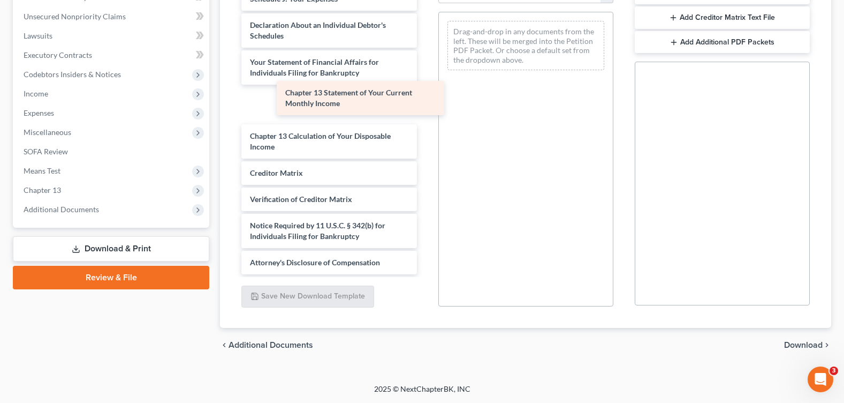
drag, startPoint x: 360, startPoint y: 105, endPoint x: 439, endPoint y: 109, distance: 78.8
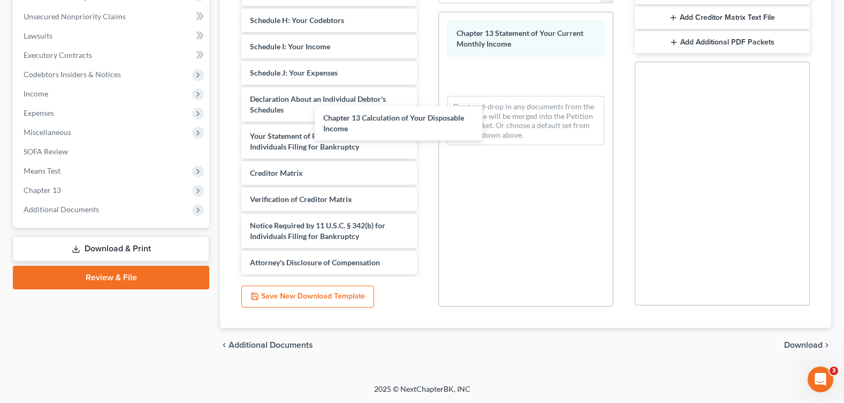
scroll to position [529, 0]
drag, startPoint x: 394, startPoint y: 137, endPoint x: 616, endPoint y: 93, distance: 226.1
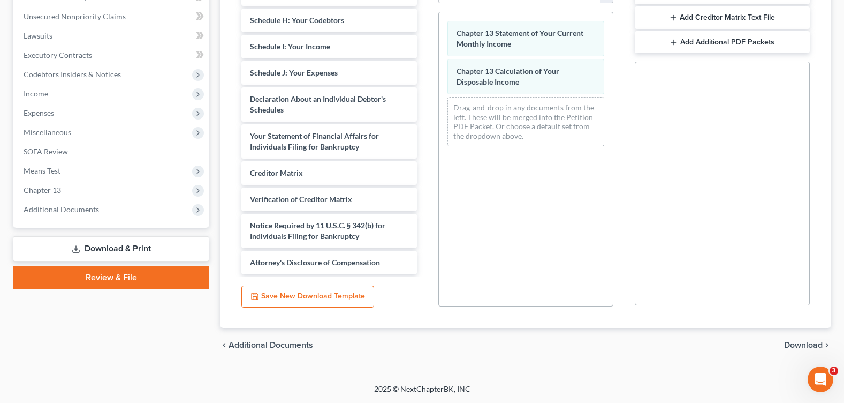
click at [797, 345] on span "Download" at bounding box center [803, 345] width 39 height 9
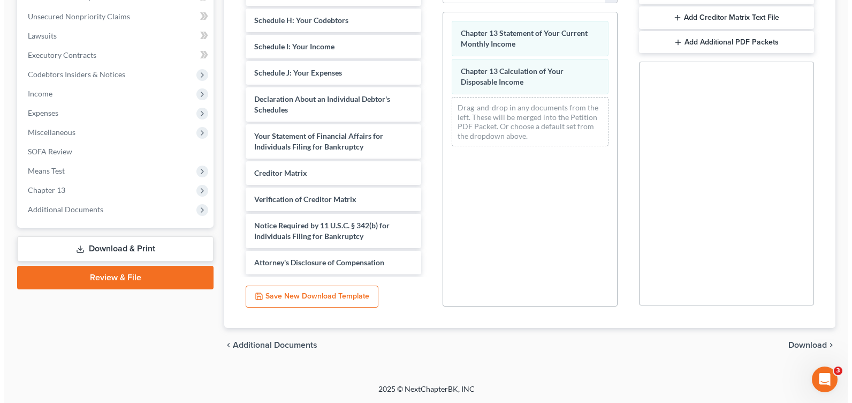
scroll to position [186, 0]
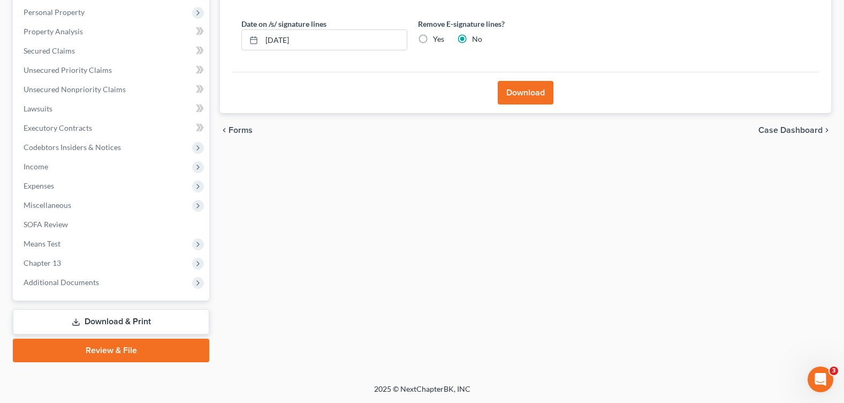
click at [433, 41] on label "Yes" at bounding box center [438, 39] width 11 height 11
click at [437, 41] on input "Yes" at bounding box center [440, 37] width 7 height 7
radio input "true"
radio input "false"
drag, startPoint x: 335, startPoint y: 42, endPoint x: 200, endPoint y: 57, distance: 136.3
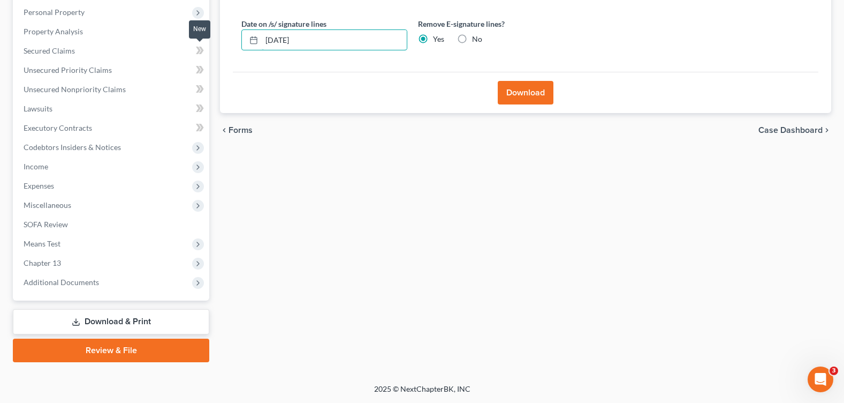
click at [200, 57] on div "Petition Navigation Case Dashboard Payments Invoices Payments Payments Credit R…" at bounding box center [421, 139] width 829 height 445
click at [542, 93] on button "Download" at bounding box center [526, 93] width 56 height 24
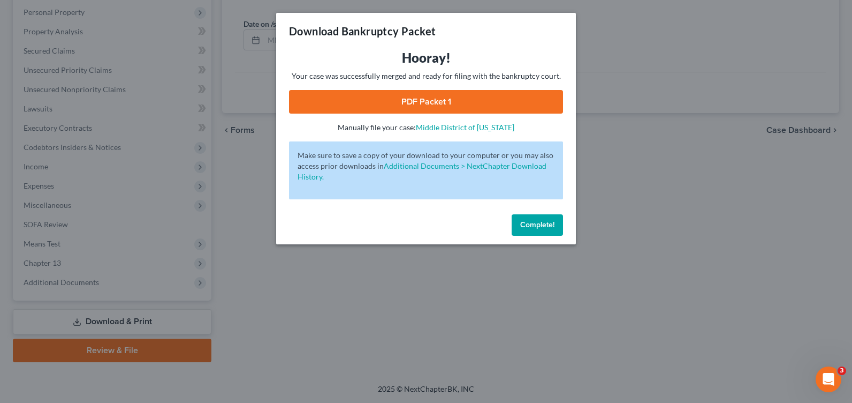
click at [440, 108] on link "PDF Packet 1" at bounding box center [426, 102] width 274 height 24
